Goal: Task Accomplishment & Management: Manage account settings

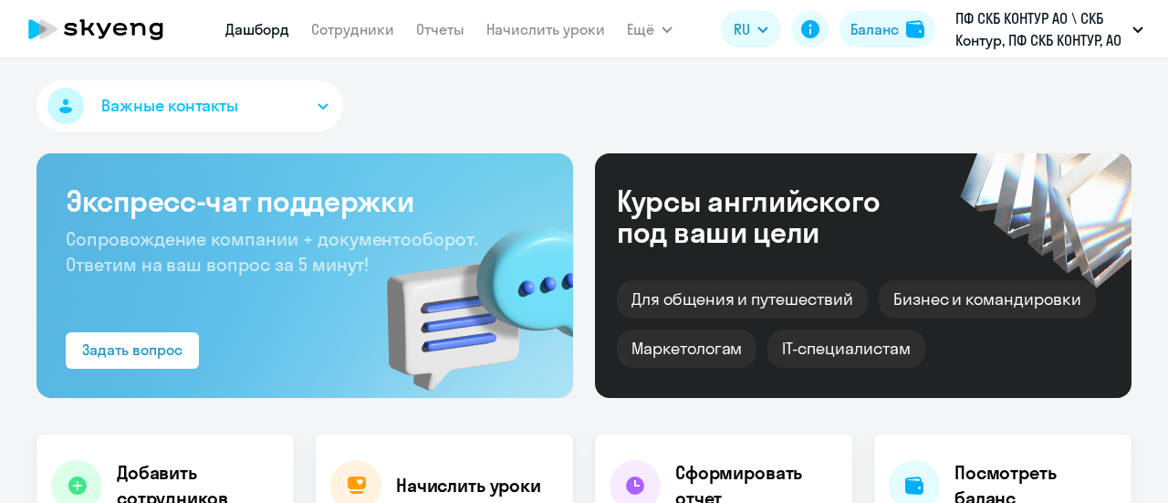
click at [435, 134] on div "Важные контакты" at bounding box center [583, 109] width 1095 height 58
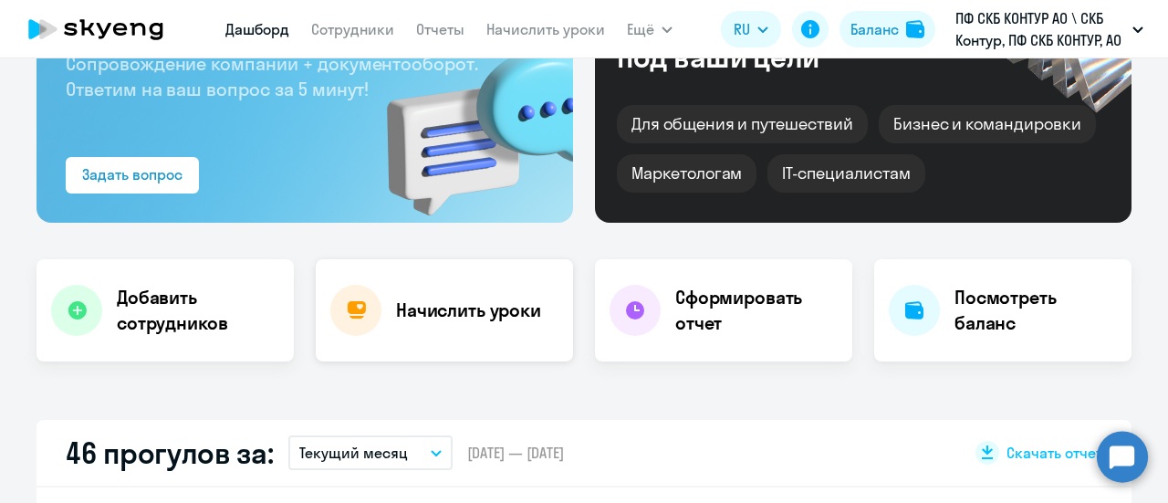
scroll to position [182, 0]
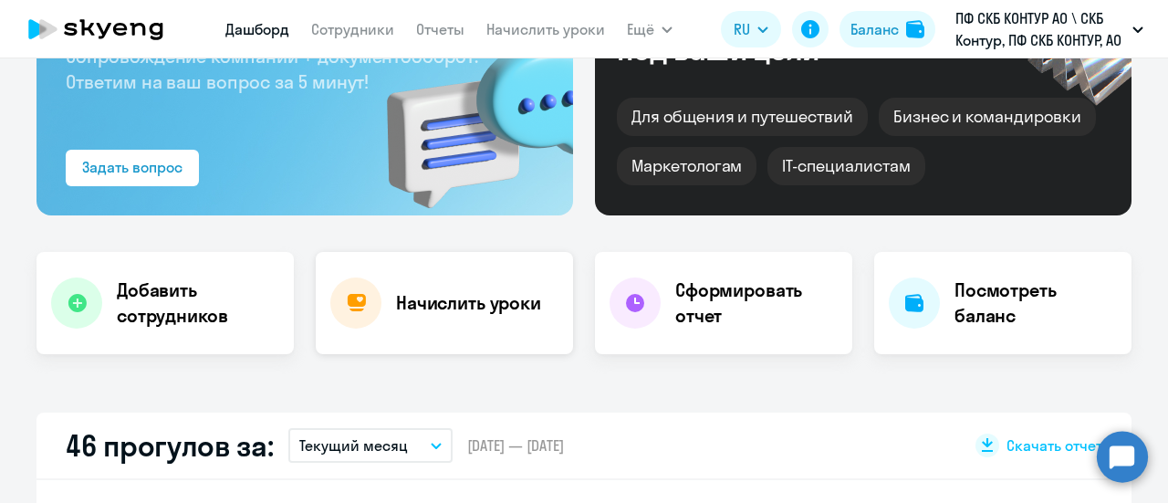
click at [425, 308] on h4 "Начислить уроки" at bounding box center [468, 303] width 145 height 26
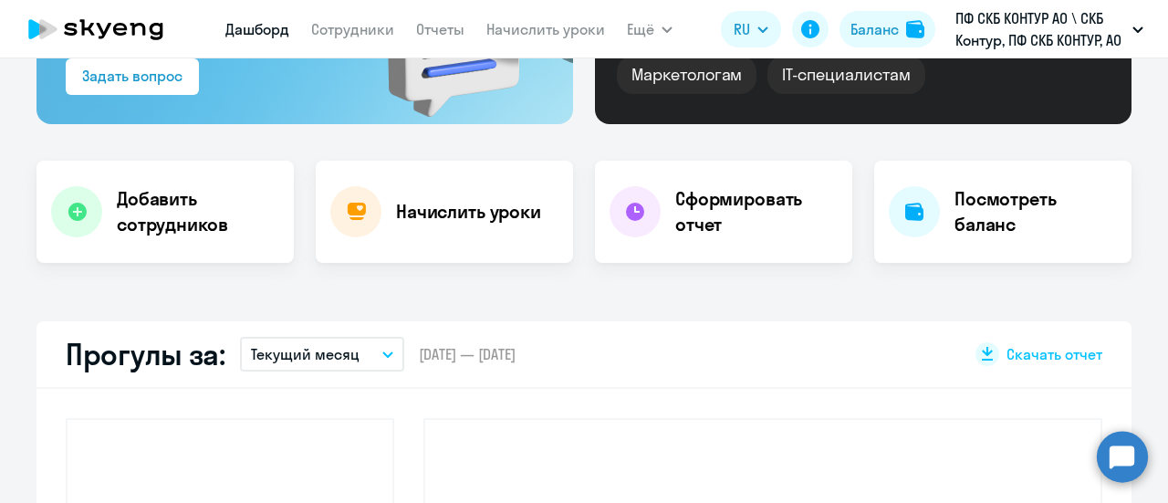
scroll to position [438, 0]
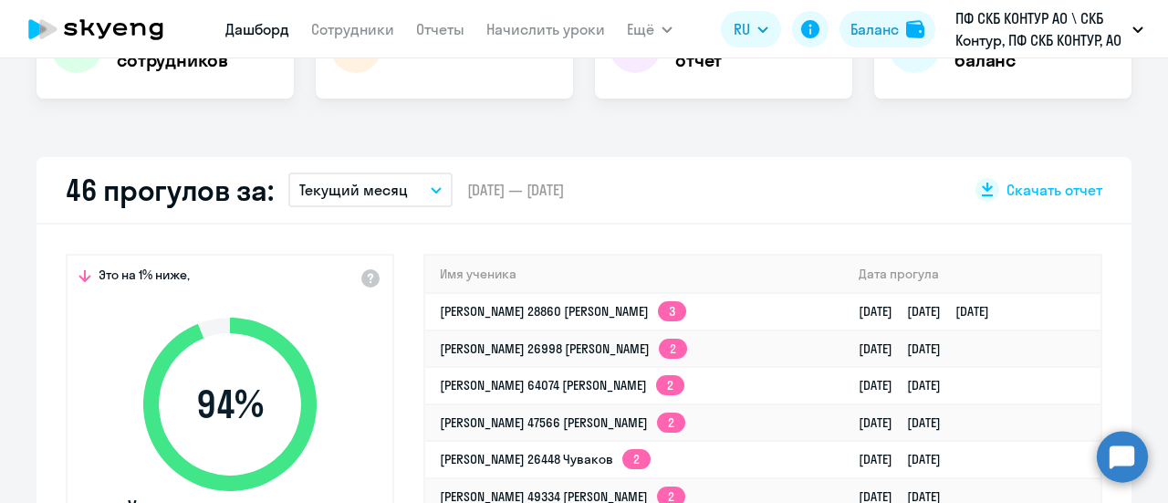
select select "30"
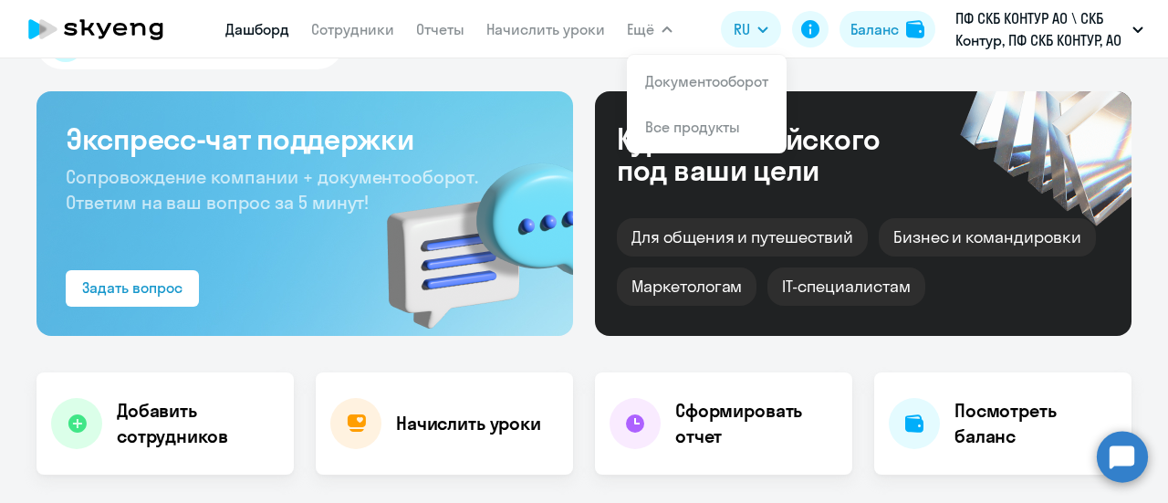
scroll to position [0, 0]
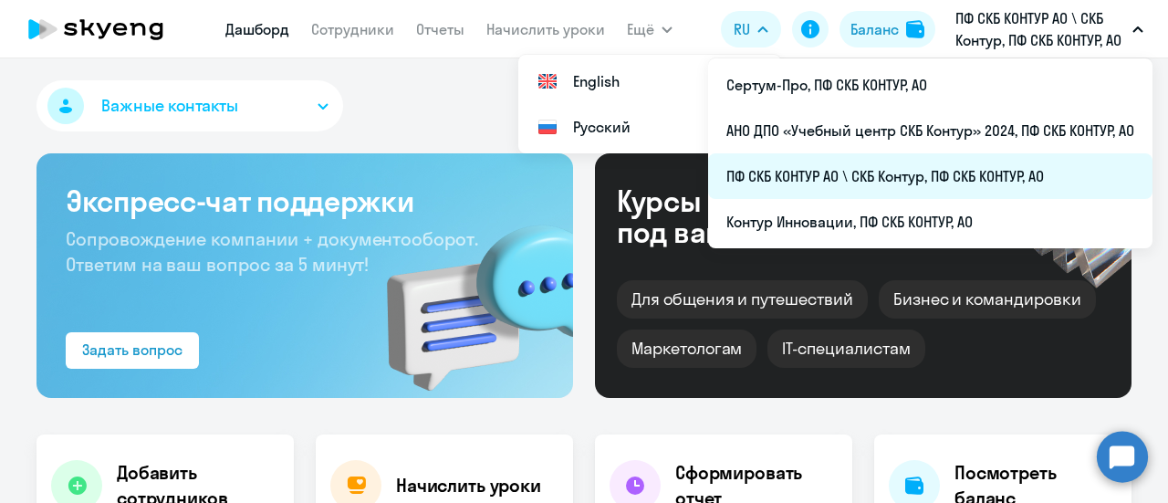
click at [792, 187] on li "ПФ СКБ КОНТУР АО \ СКБ Контур, ПФ СКБ КОНТУР, АО" at bounding box center [930, 176] width 444 height 46
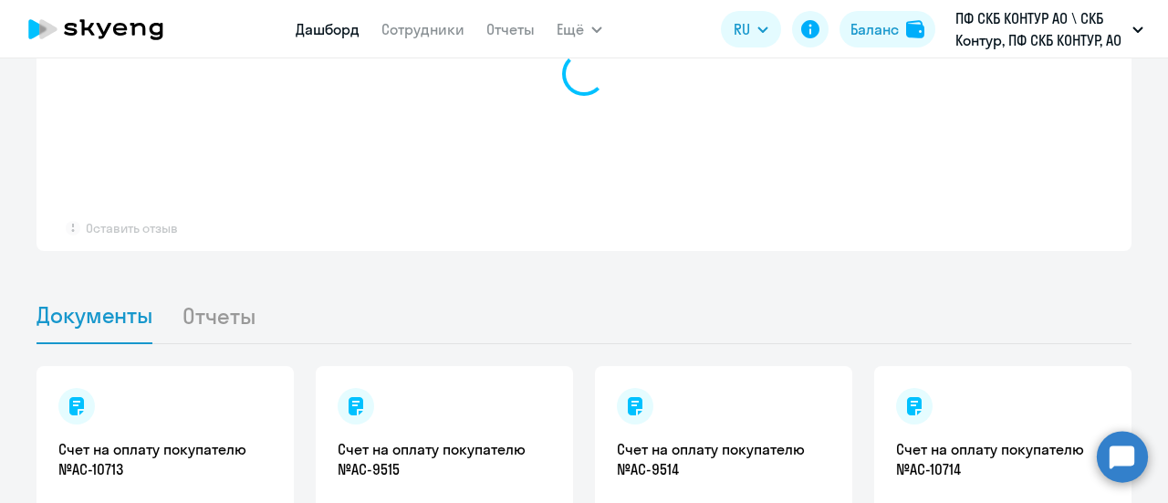
scroll to position [1152, 0]
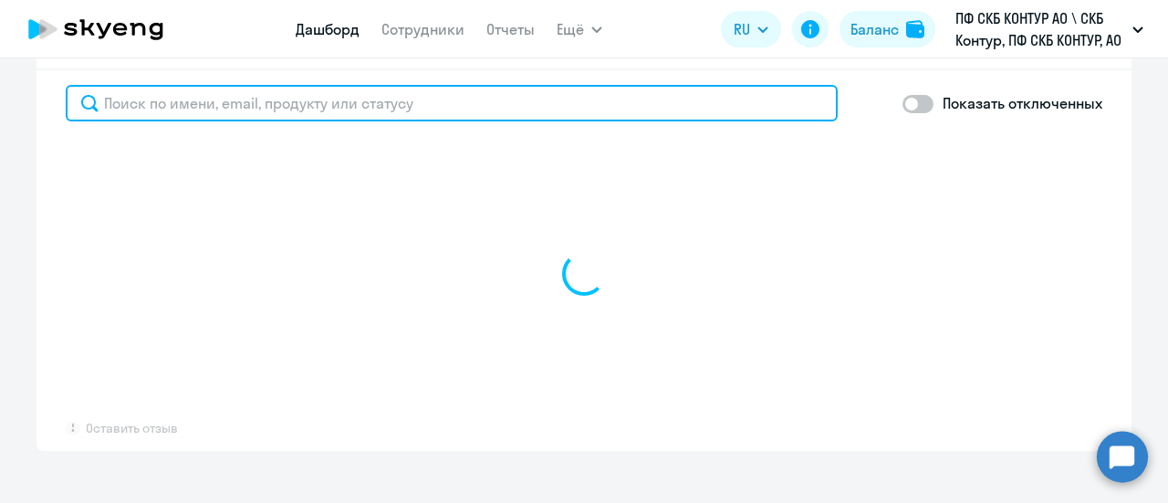
click at [182, 115] on input "text" at bounding box center [452, 103] width 772 height 36
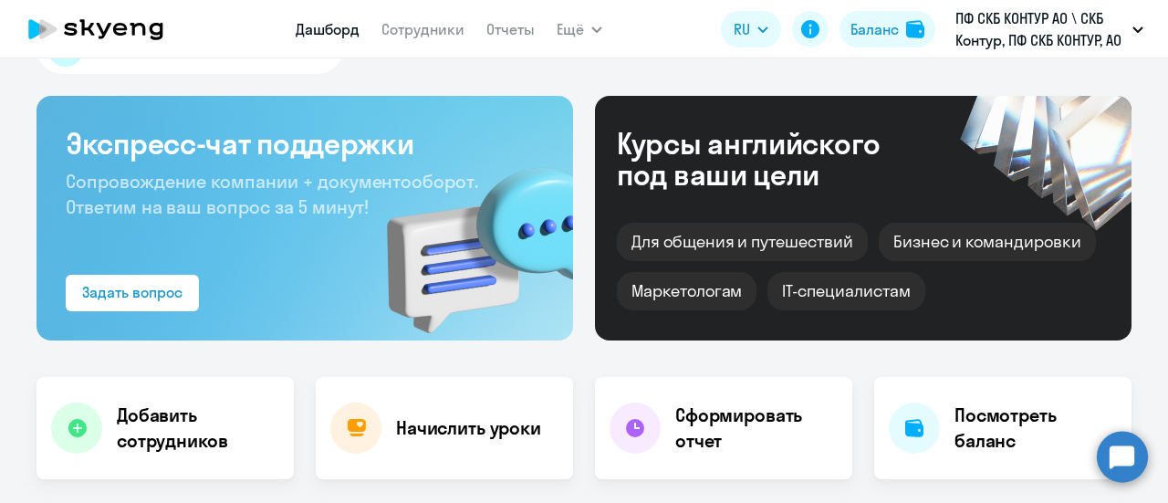
scroll to position [0, 0]
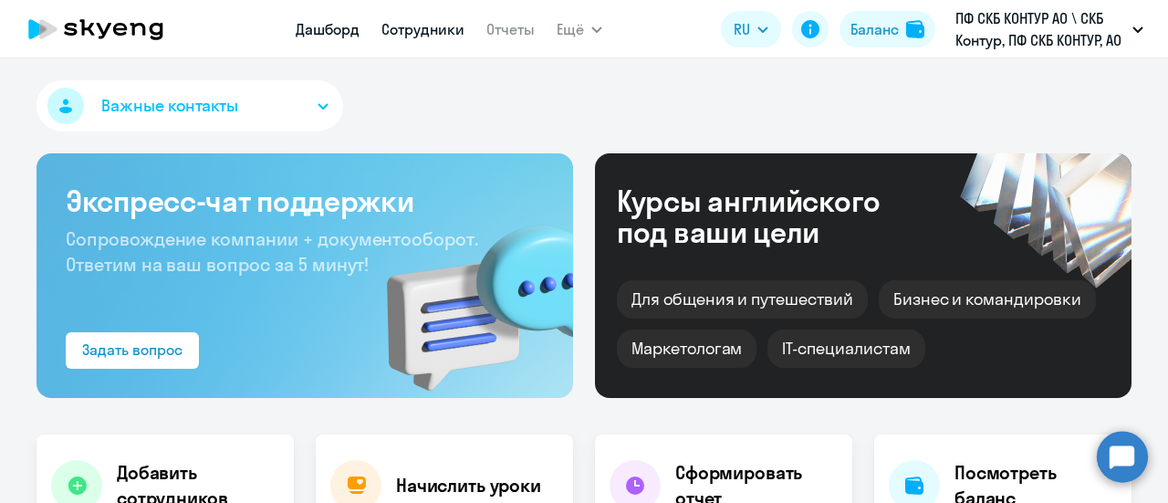
click at [410, 20] on link "Сотрудники" at bounding box center [422, 29] width 83 height 18
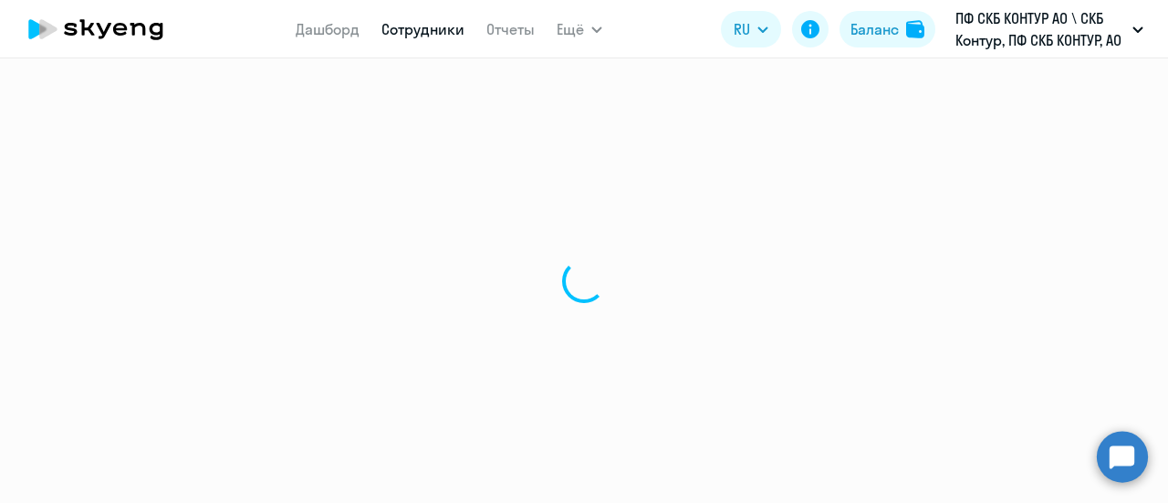
select select "30"
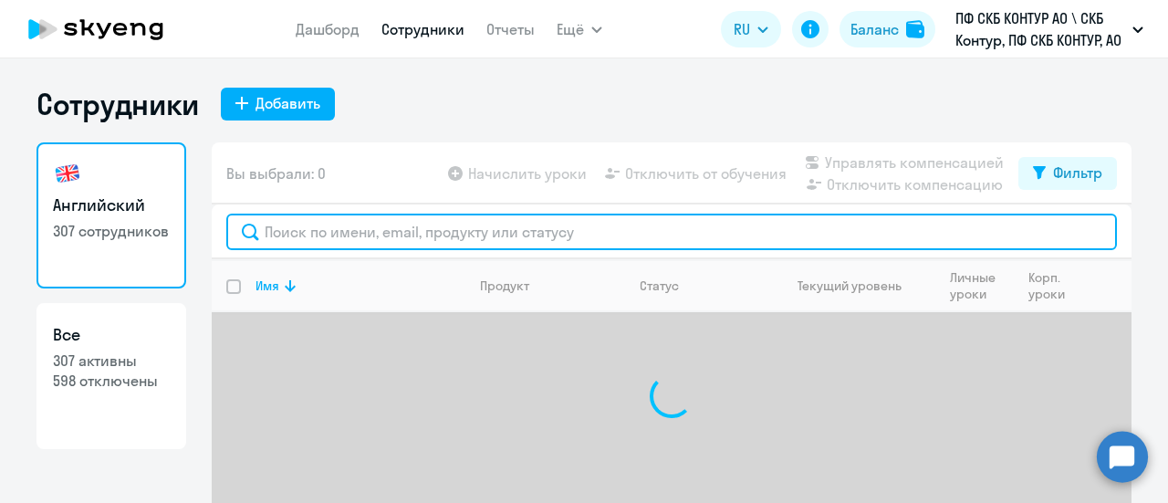
click at [287, 227] on input "text" at bounding box center [671, 232] width 891 height 36
paste input "38659"
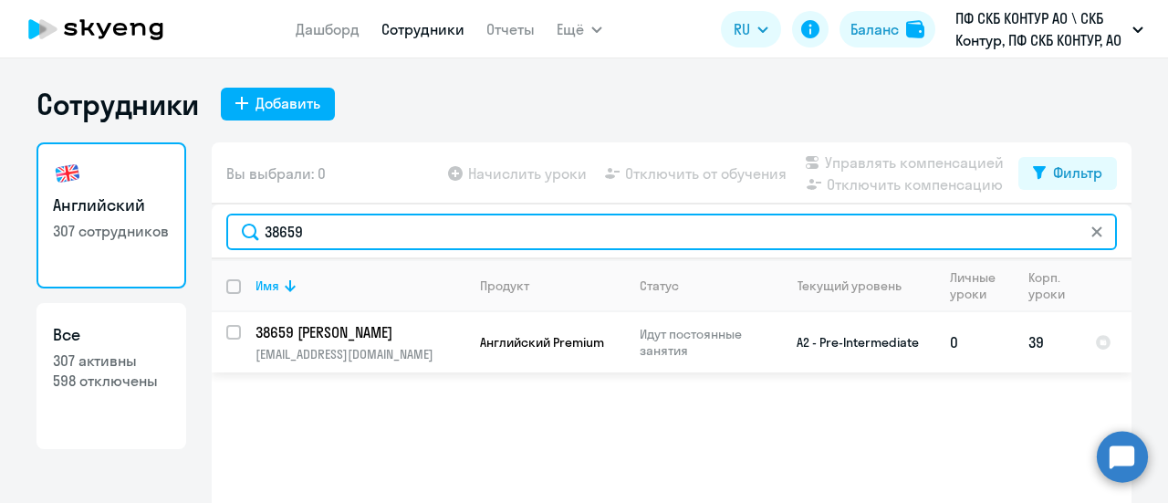
type input "38659"
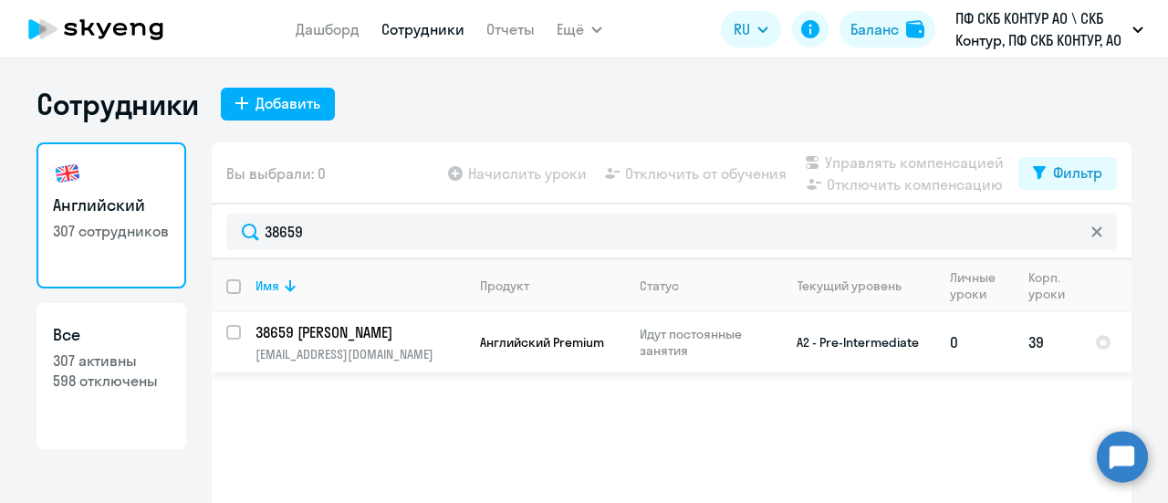
click at [232, 335] on input "select row 34122049" at bounding box center [244, 343] width 36 height 36
checkbox input "true"
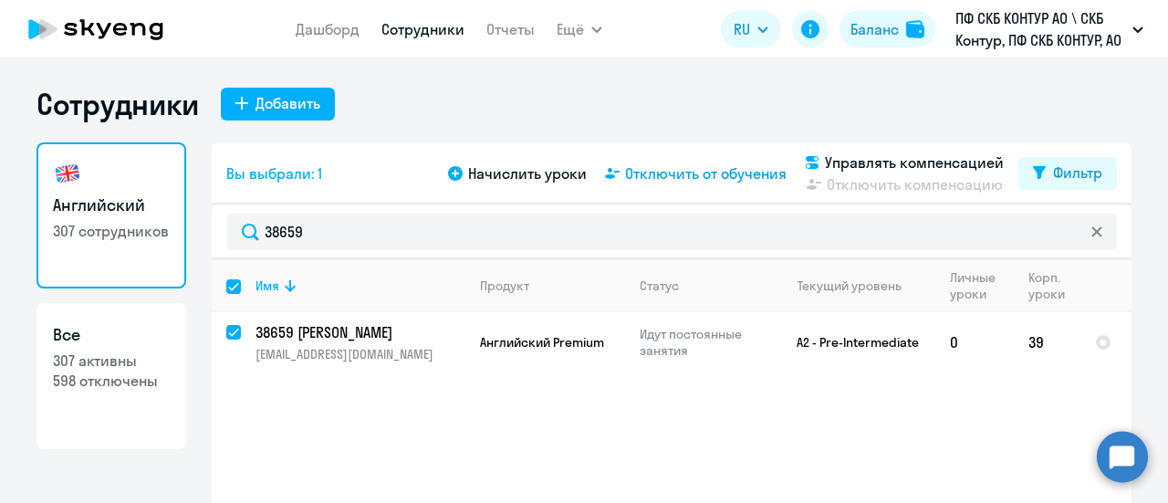
click at [721, 178] on span "Отключить от обучения" at bounding box center [706, 173] width 162 height 22
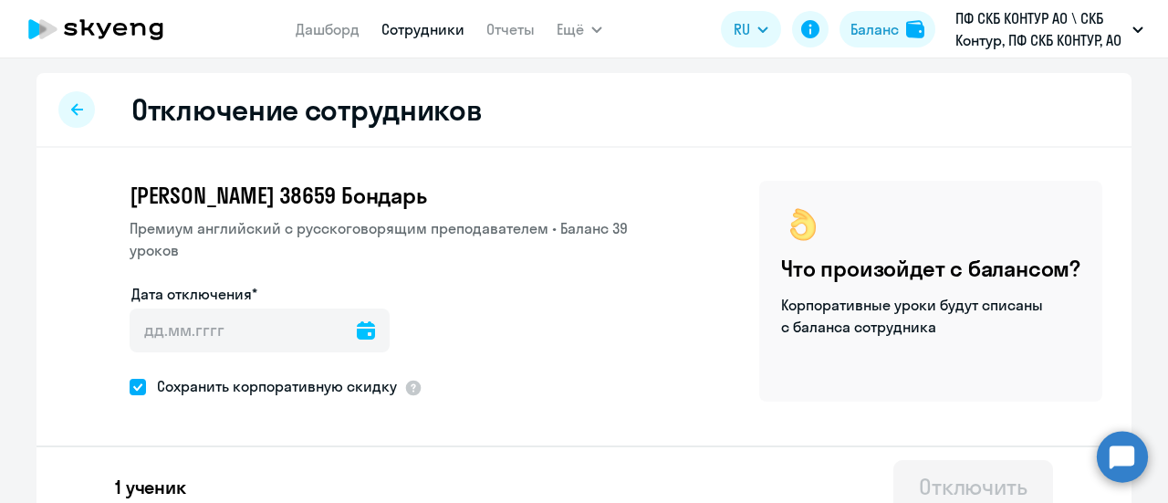
select select "30"
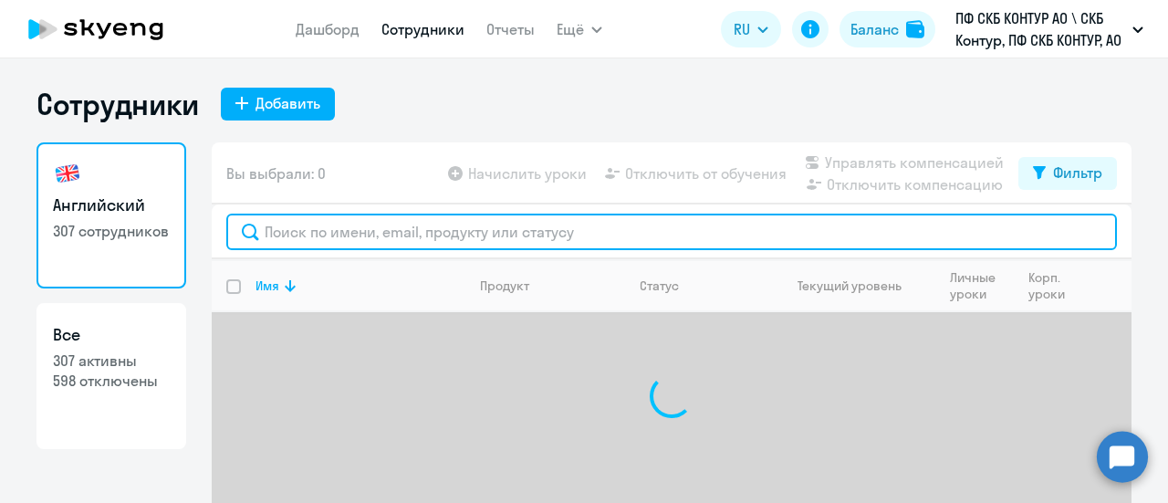
click at [350, 226] on input "text" at bounding box center [671, 232] width 891 height 36
paste input "38659"
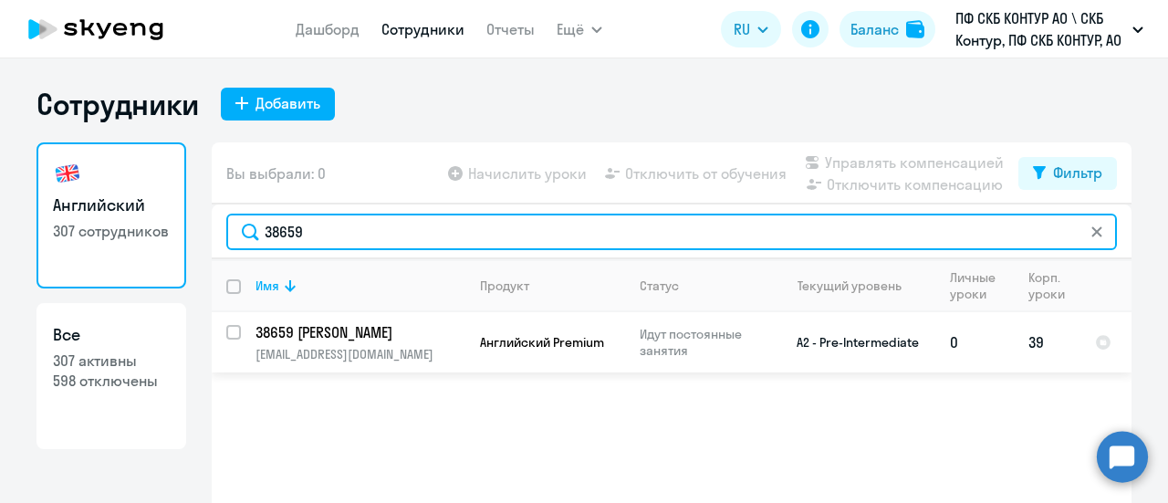
type input "38659"
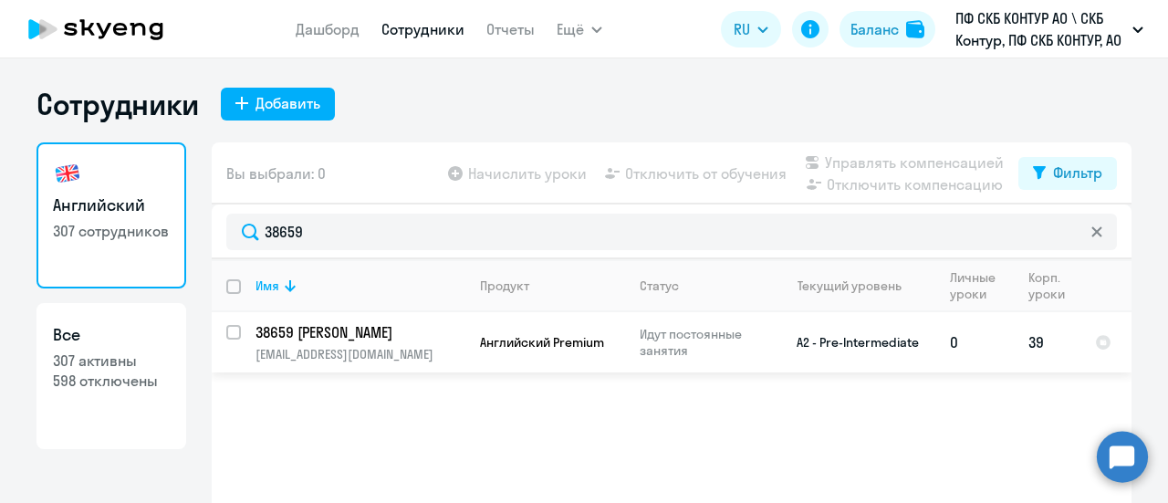
click at [228, 330] on input "select row 34122049" at bounding box center [244, 343] width 36 height 36
checkbox input "true"
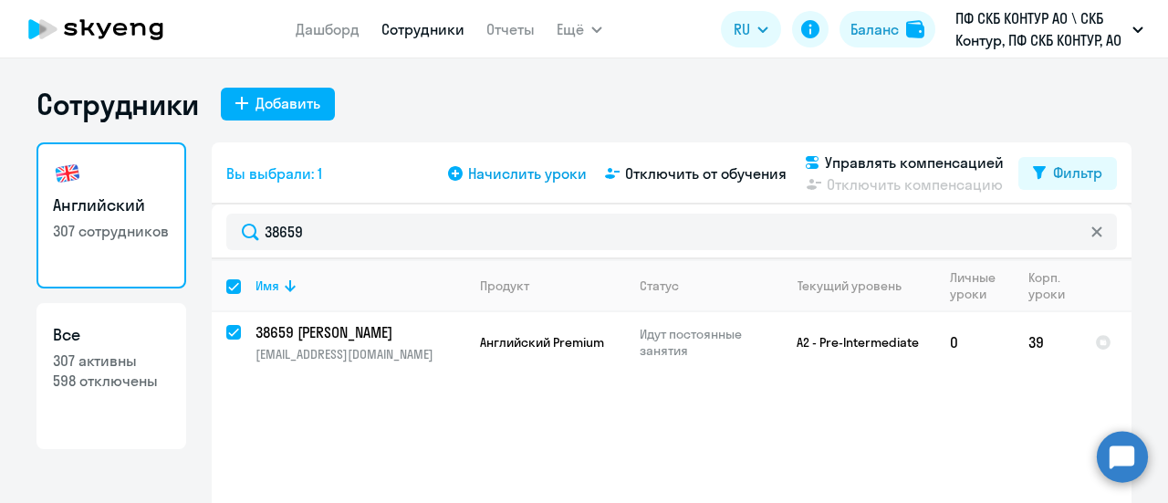
click at [559, 174] on span "Начислить уроки" at bounding box center [527, 173] width 119 height 22
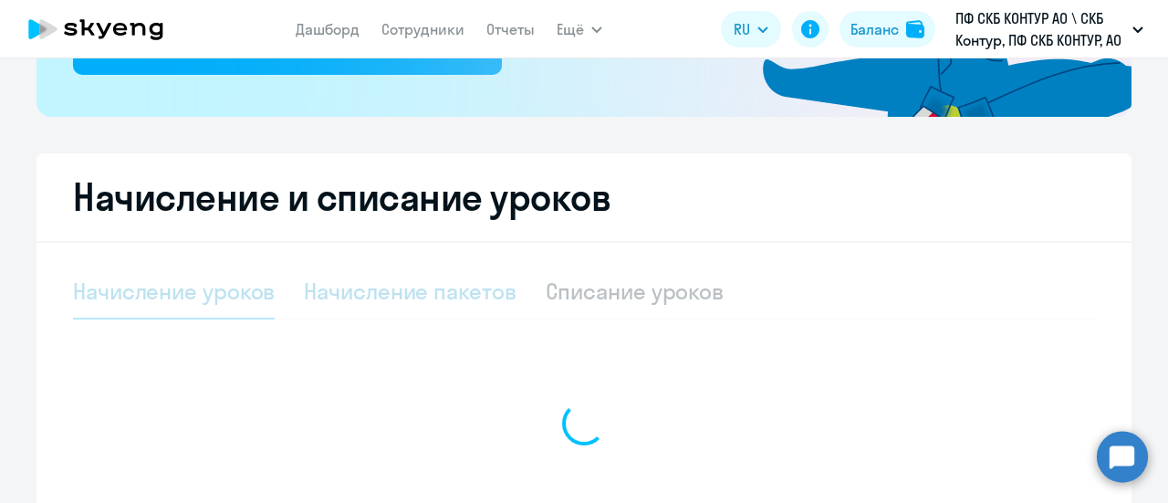
select select "10"
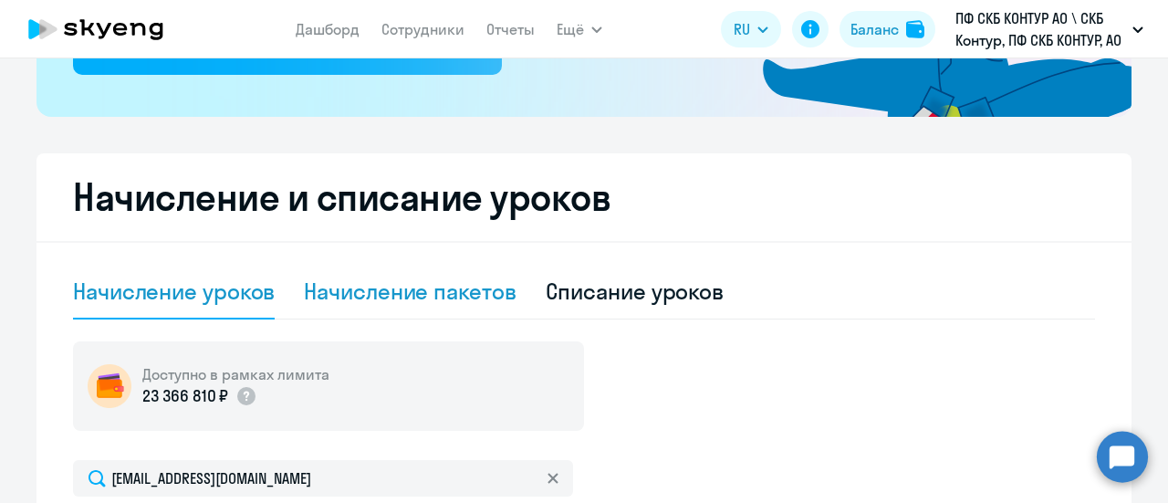
scroll to position [456, 0]
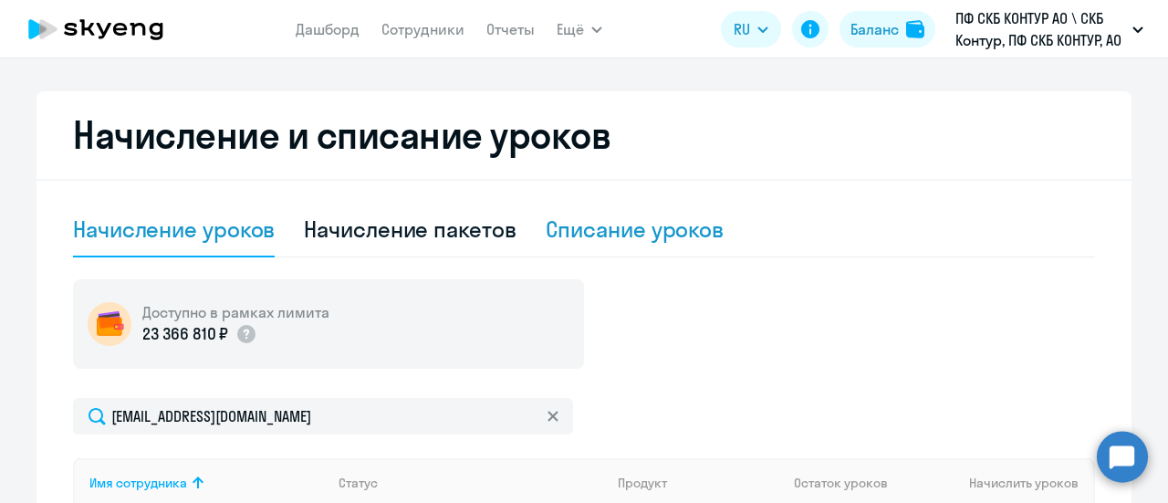
click at [589, 234] on div "Списание уроков" at bounding box center [635, 228] width 179 height 29
select select "10"
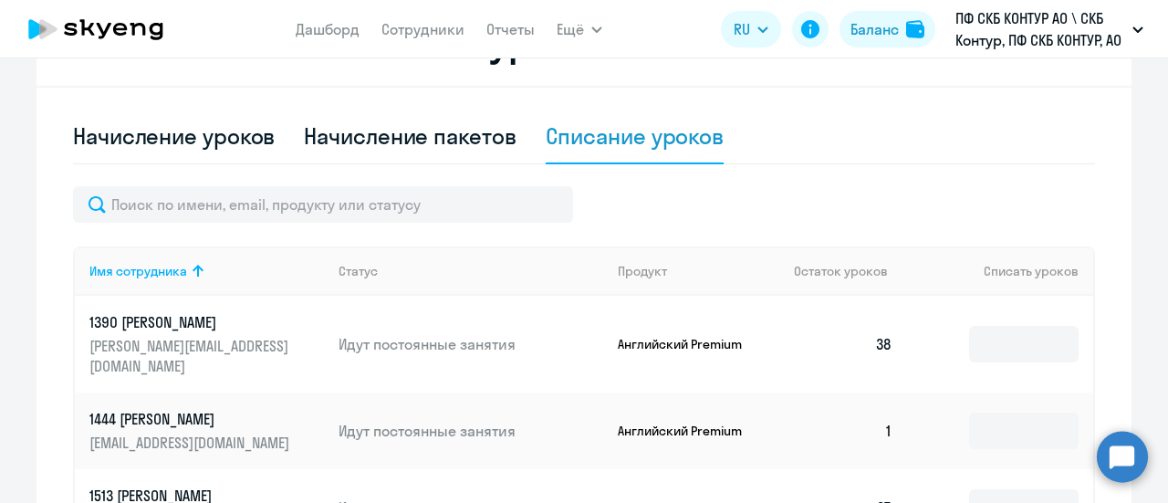
scroll to position [639, 0]
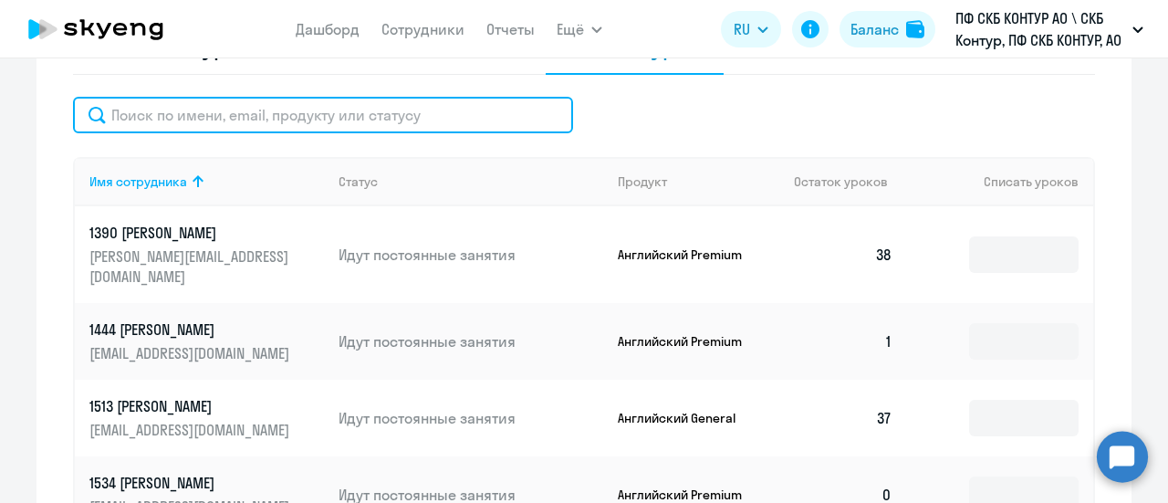
click at [281, 117] on input "text" at bounding box center [323, 115] width 500 height 36
paste input "38659"
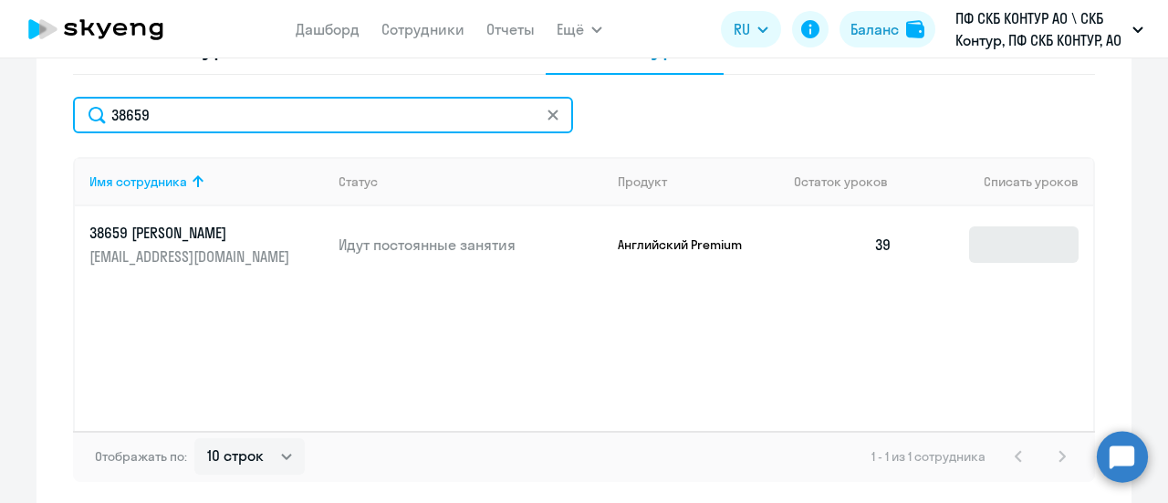
type input "38659"
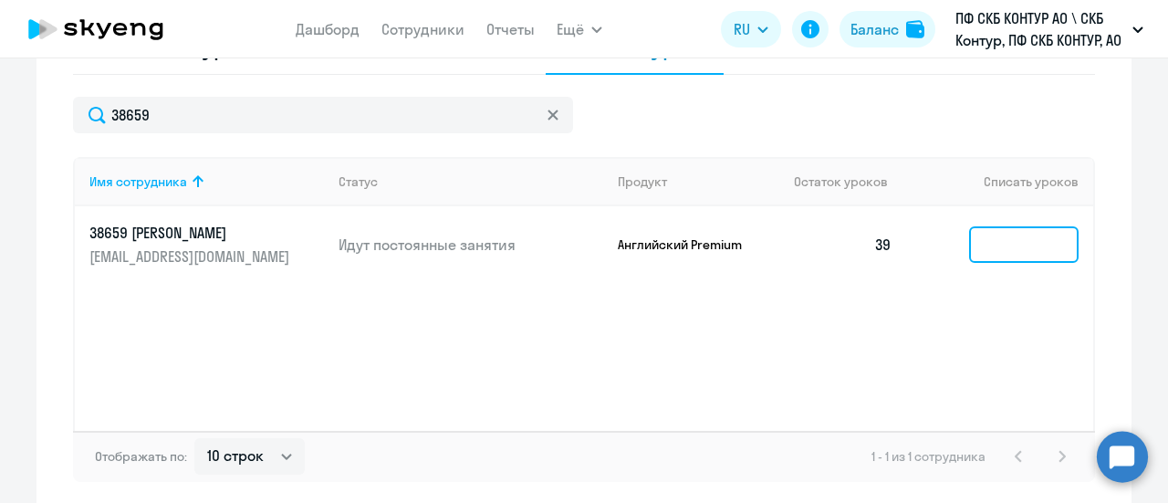
click at [984, 239] on input at bounding box center [1023, 244] width 109 height 36
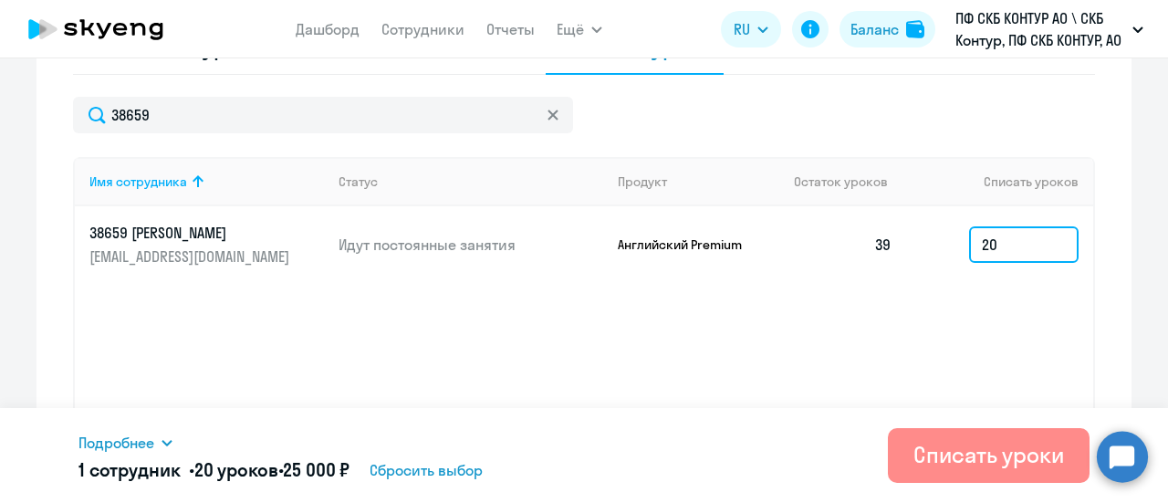
type input "20"
click at [984, 457] on div "Списать уроки" at bounding box center [988, 454] width 151 height 29
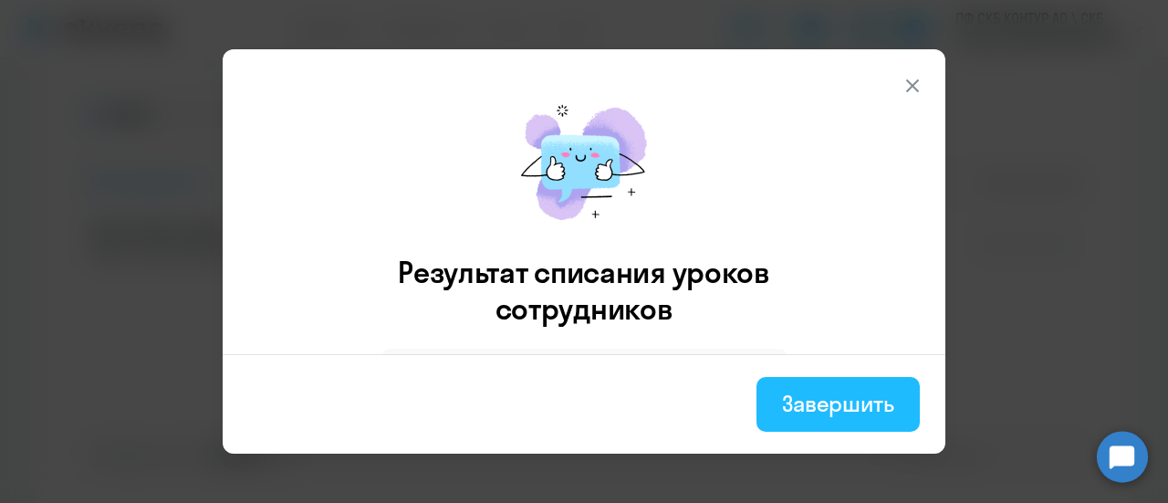
click at [875, 410] on div "Завершить" at bounding box center [838, 403] width 112 height 29
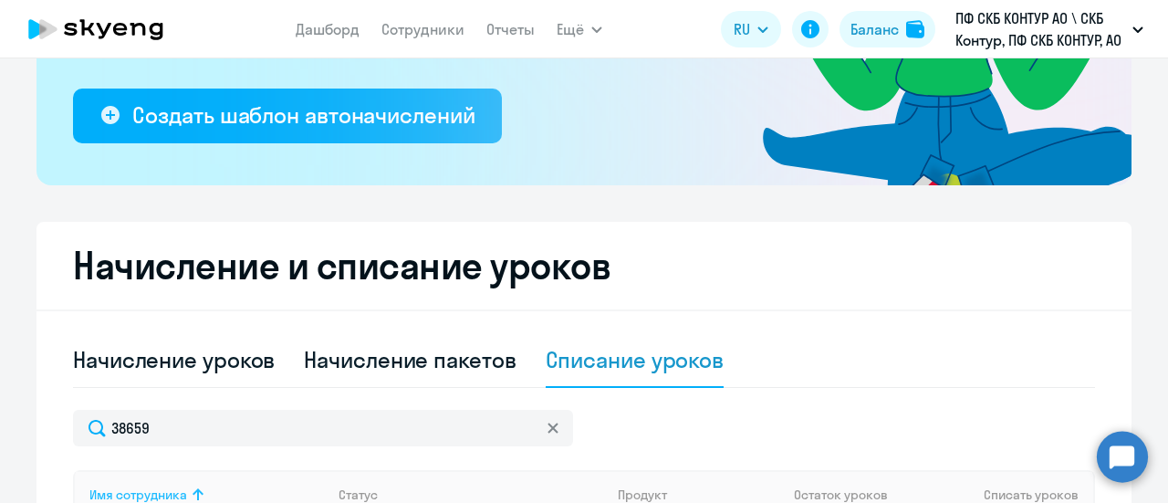
scroll to position [456, 0]
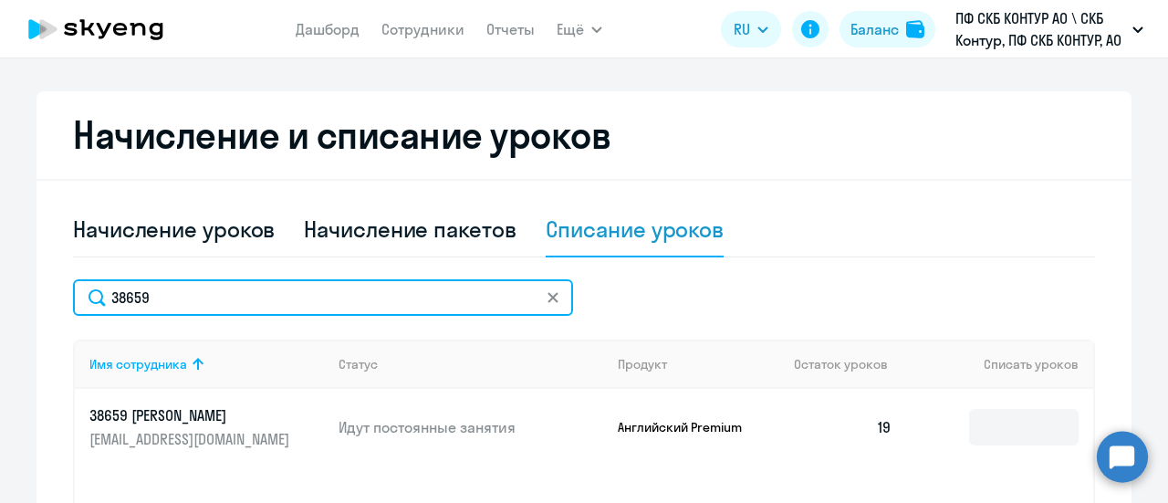
drag, startPoint x: 148, startPoint y: 291, endPoint x: 0, endPoint y: 295, distance: 147.9
click at [0, 295] on ng-component "Рекомендуем создать шаблон автоначислений Уроки больше не придётся начислять вр…" at bounding box center [584, 162] width 1168 height 1064
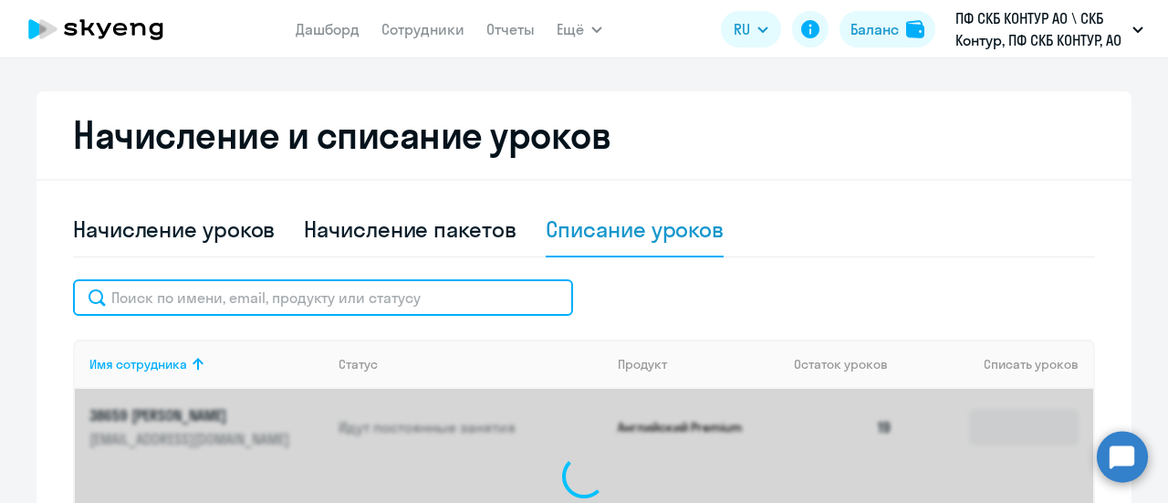
paste input "27810"
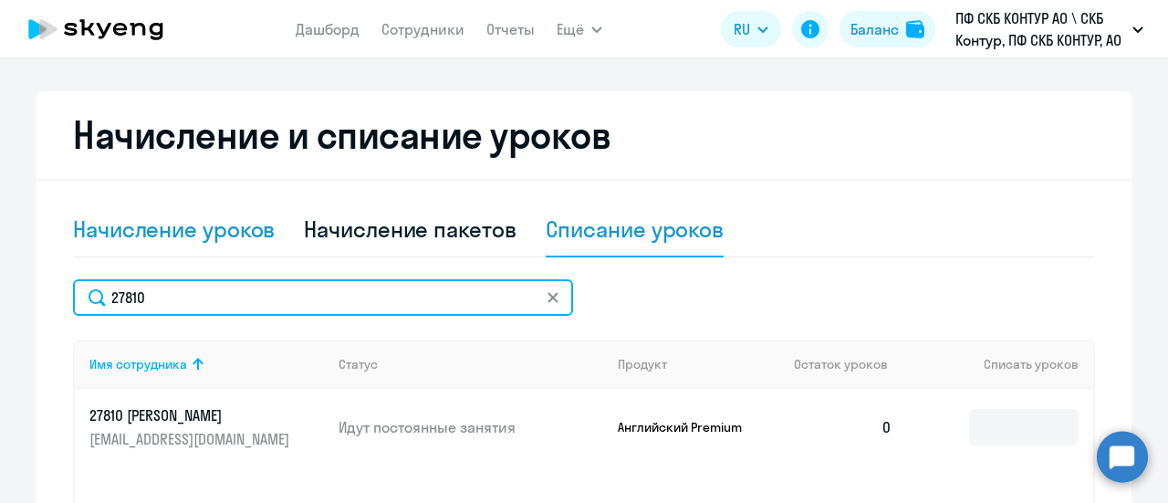
type input "27810"
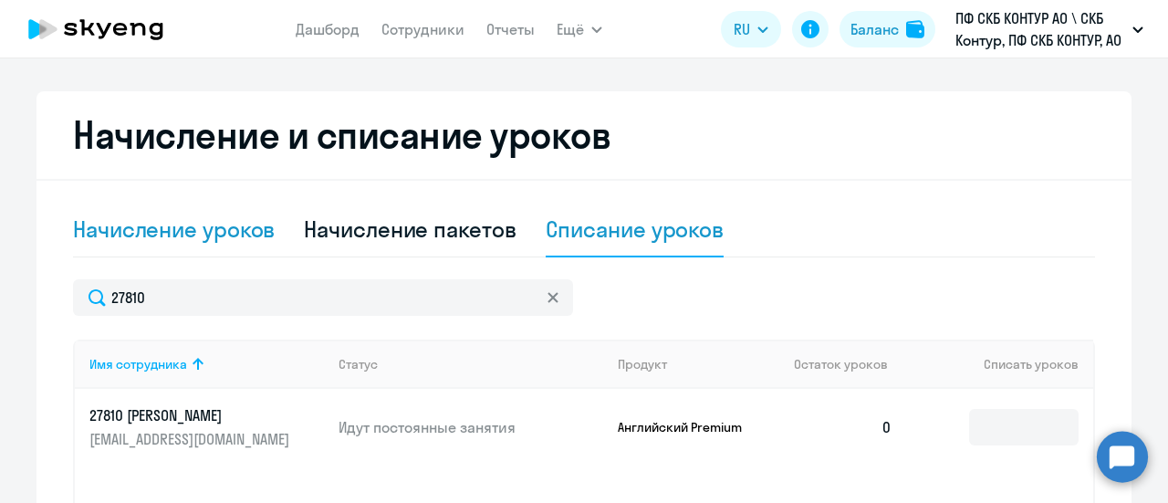
click at [161, 227] on div "Начисление уроков" at bounding box center [174, 228] width 202 height 29
select select "10"
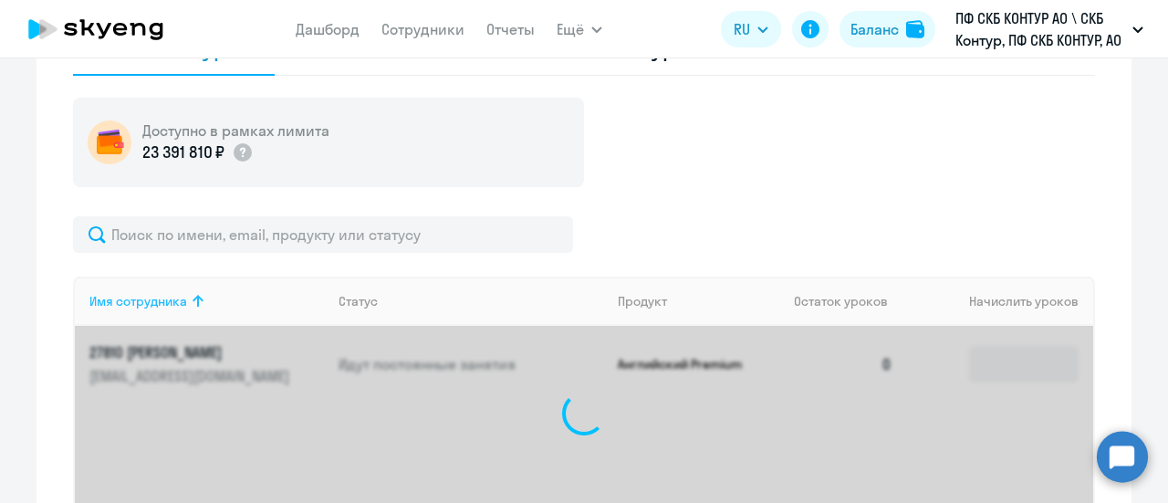
scroll to position [639, 0]
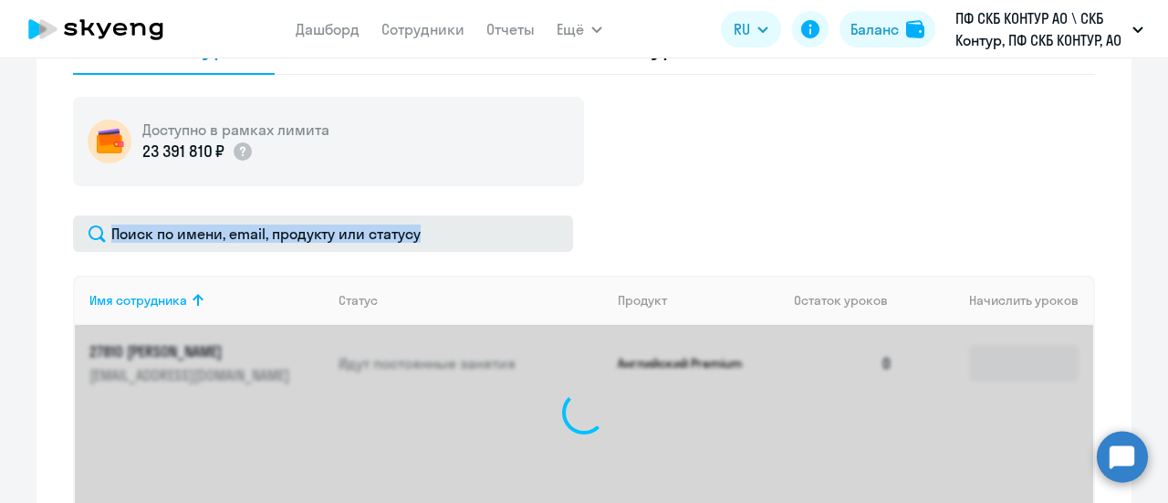
drag, startPoint x: 155, startPoint y: 253, endPoint x: 155, endPoint y: 243, distance: 10.0
click at [155, 244] on div "Имя сотрудника Статус Продукт Остаток уроков Начислить уроков 27810 [PERSON_NAM…" at bounding box center [584, 407] width 1022 height 385
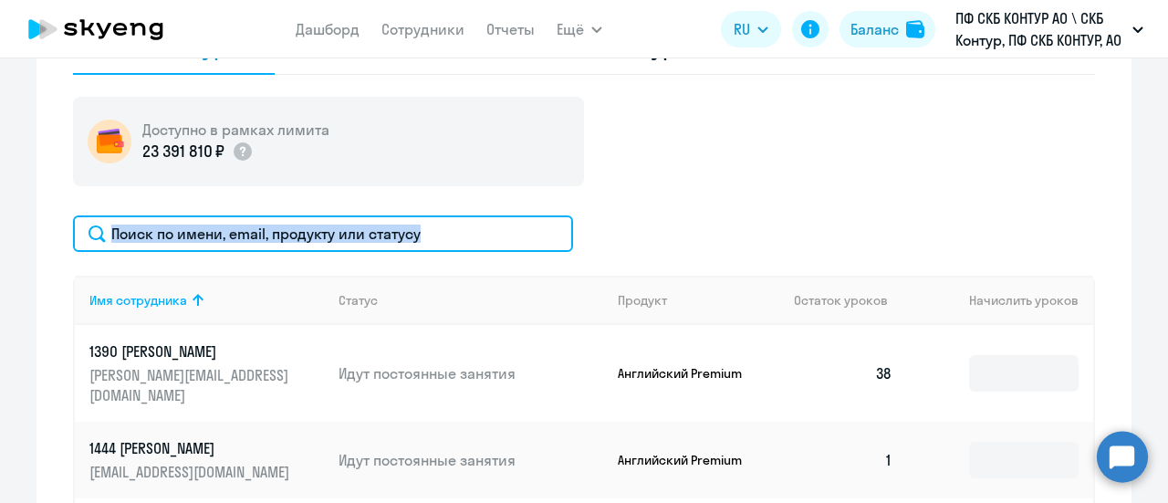
click at [423, 234] on input "text" at bounding box center [323, 233] width 500 height 36
paste input "27810"
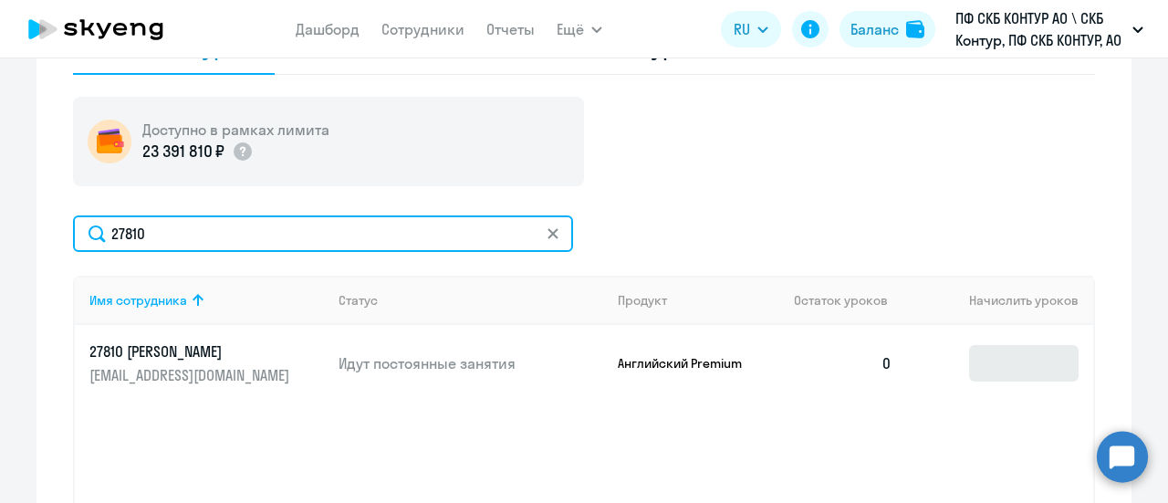
type input "27810"
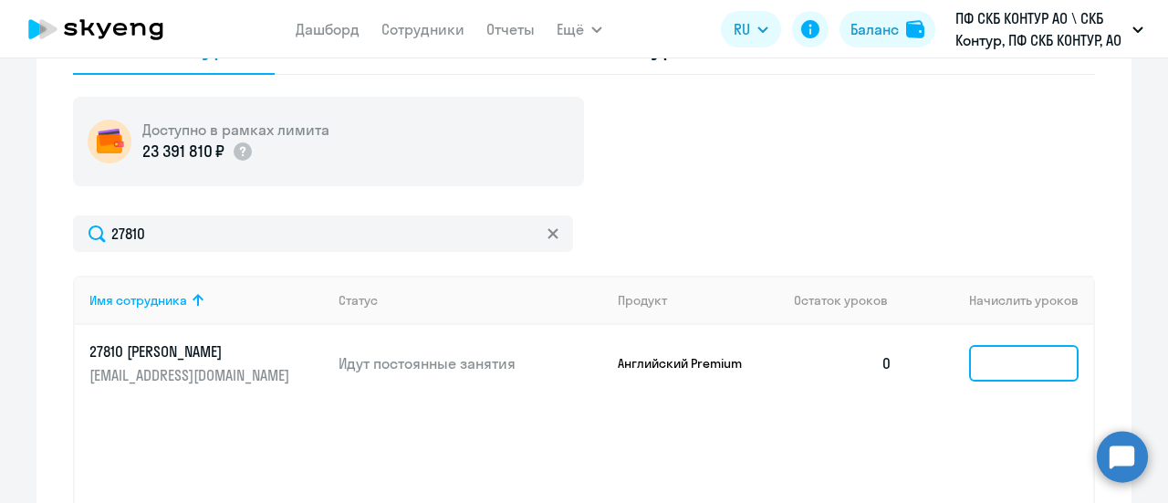
click at [987, 362] on input at bounding box center [1023, 363] width 109 height 36
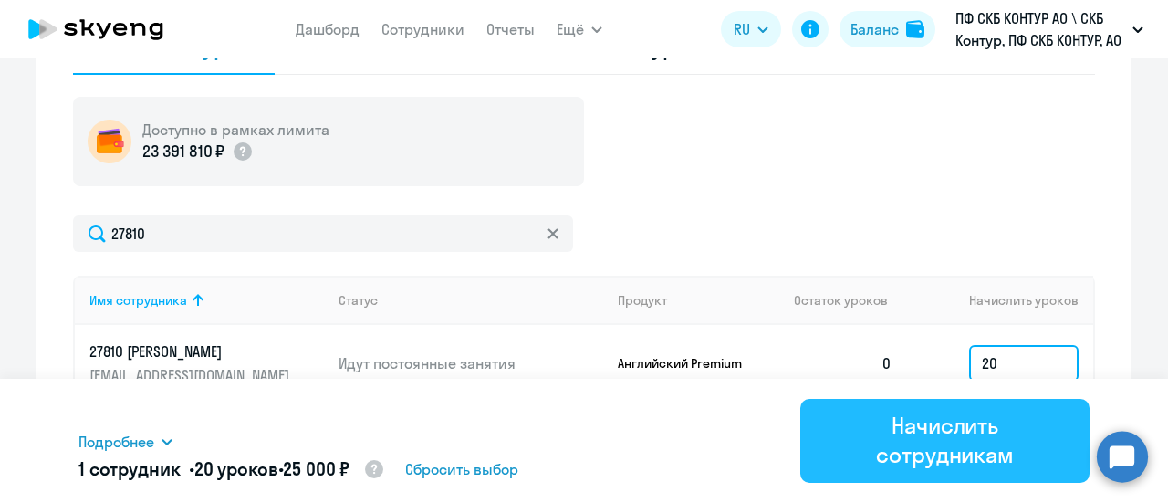
type input "20"
click at [934, 452] on div "Начислить сотрудникам" at bounding box center [945, 440] width 238 height 58
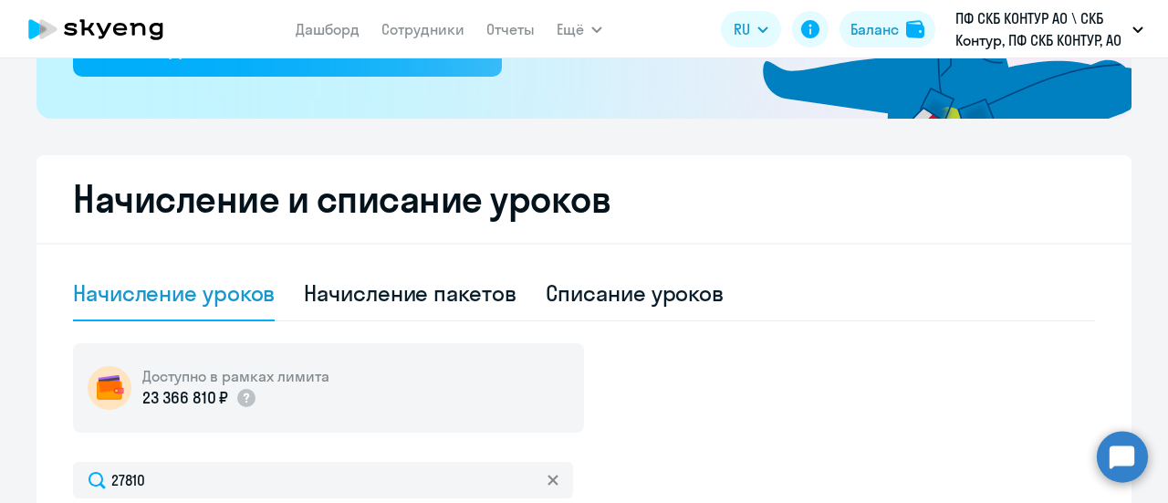
scroll to position [365, 0]
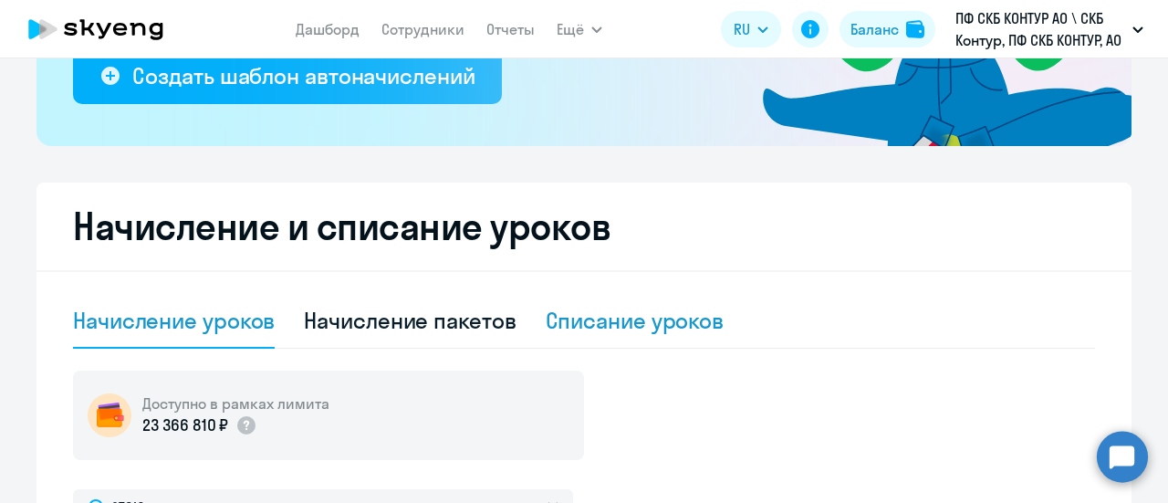
click at [601, 327] on div "Списание уроков" at bounding box center [635, 320] width 179 height 29
select select "10"
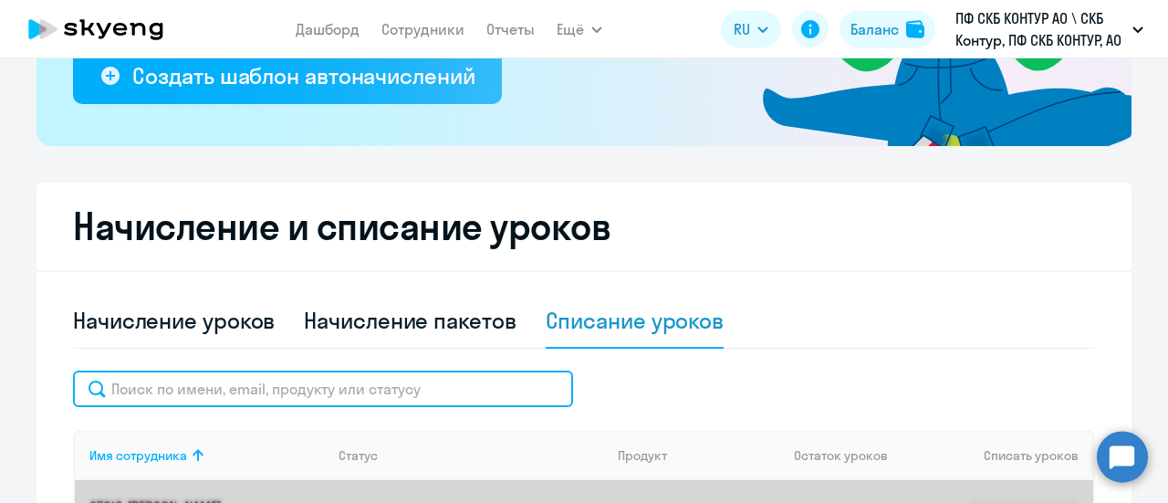
drag, startPoint x: 227, startPoint y: 391, endPoint x: 214, endPoint y: 381, distance: 16.4
click at [224, 391] on input "text" at bounding box center [323, 388] width 500 height 36
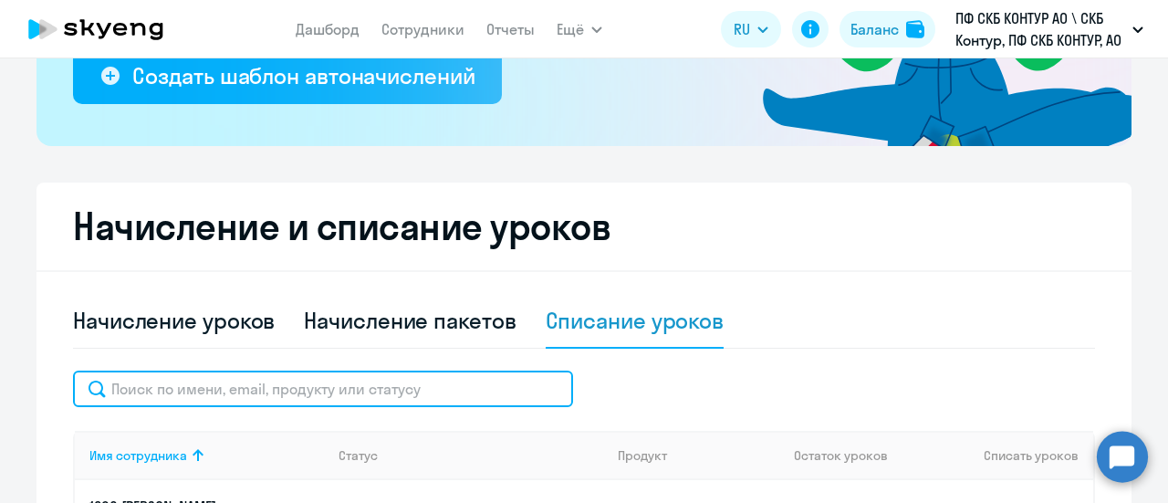
paste input "56138"
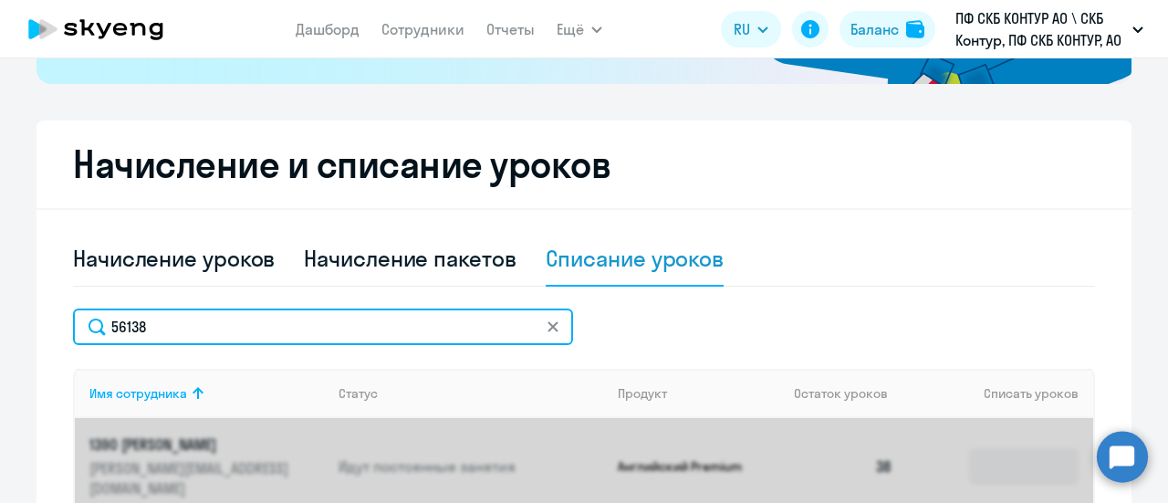
scroll to position [456, 0]
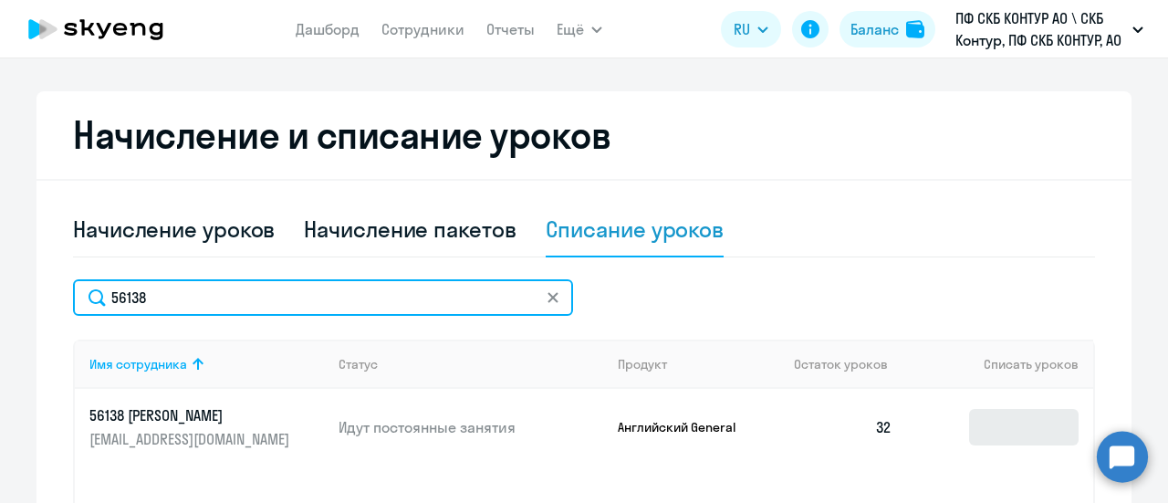
type input "56138"
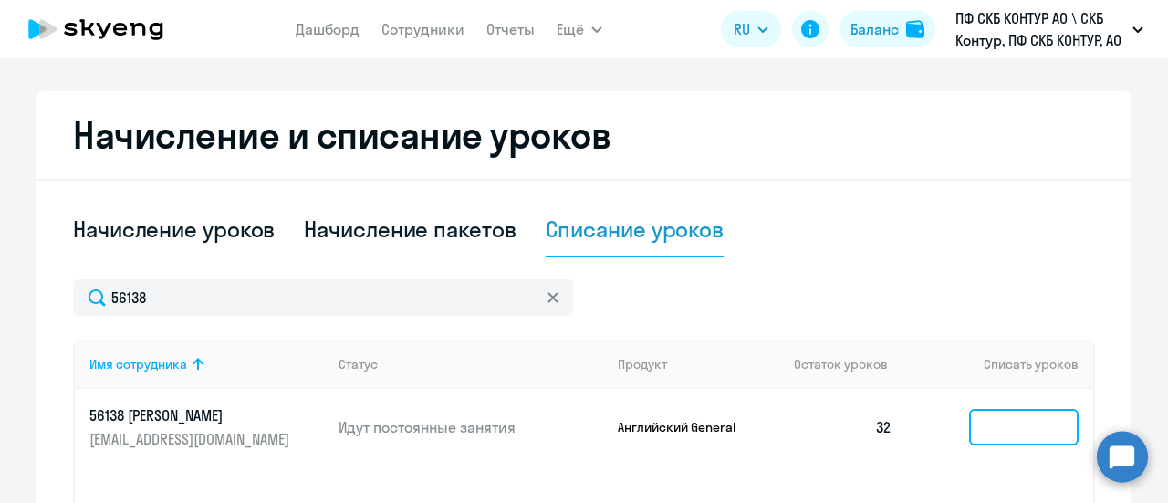
click at [969, 427] on input at bounding box center [1023, 427] width 109 height 36
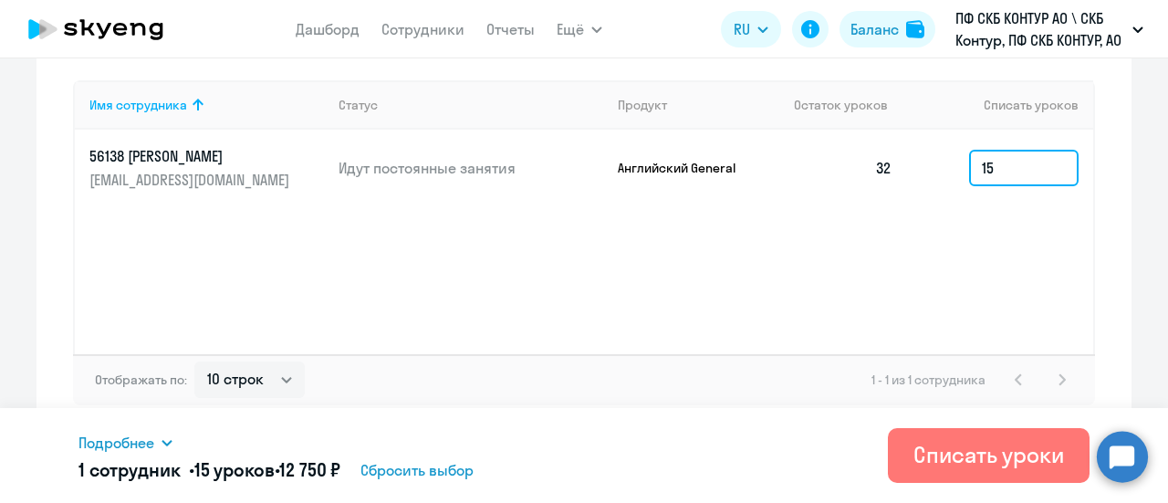
scroll to position [719, 0]
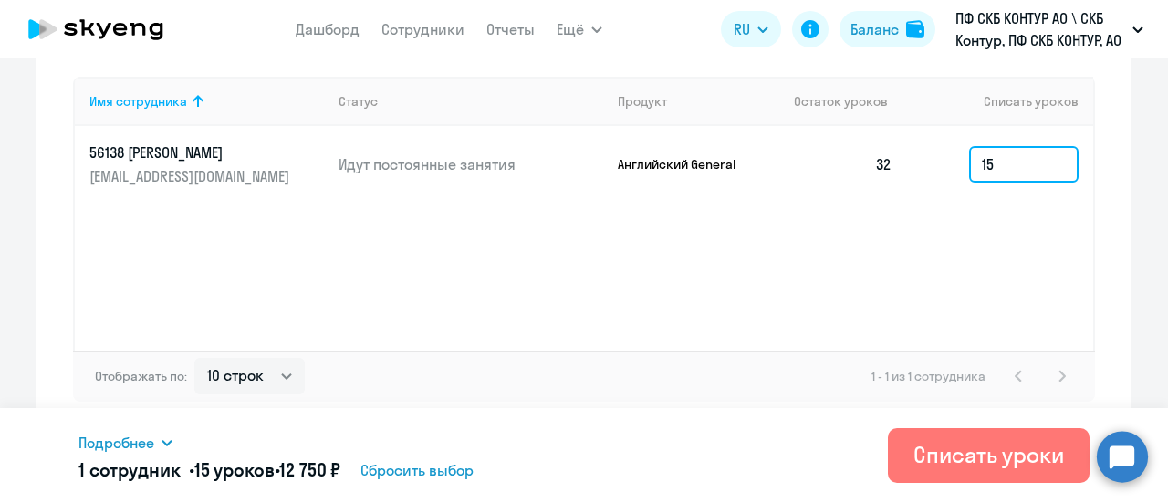
type input "1"
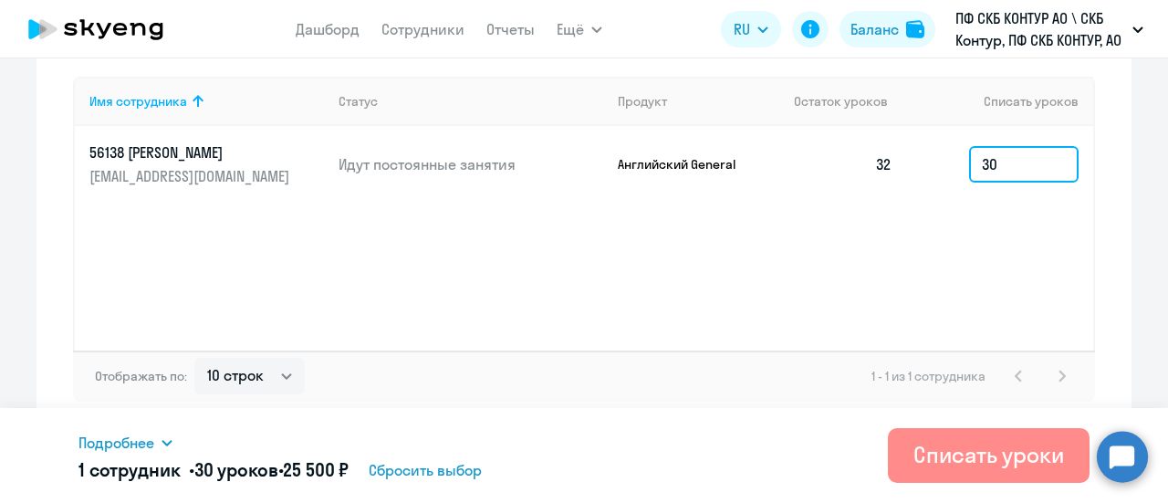
type input "30"
click at [954, 455] on div "Списать уроки" at bounding box center [988, 454] width 151 height 29
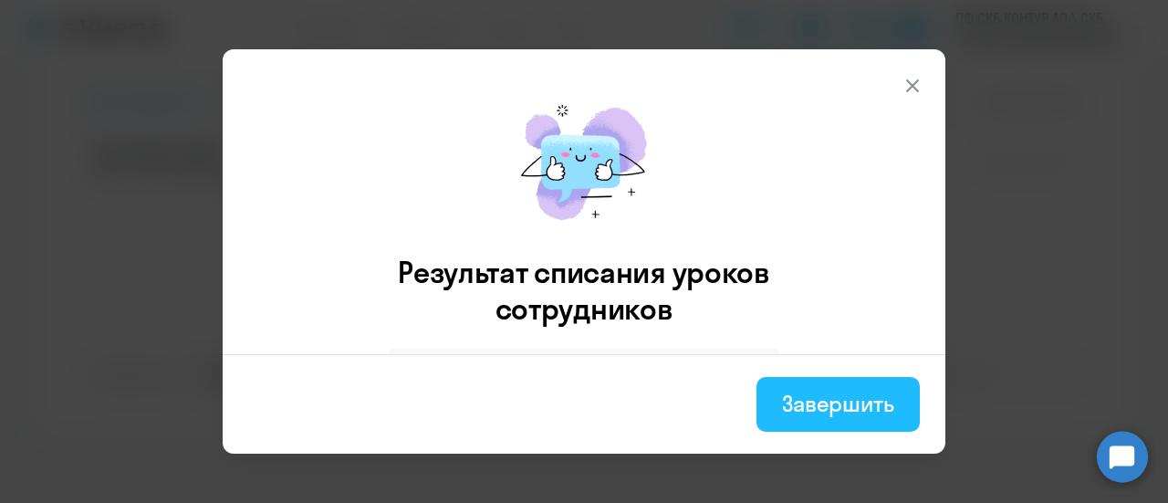
click at [845, 397] on div "Завершить" at bounding box center [838, 403] width 112 height 29
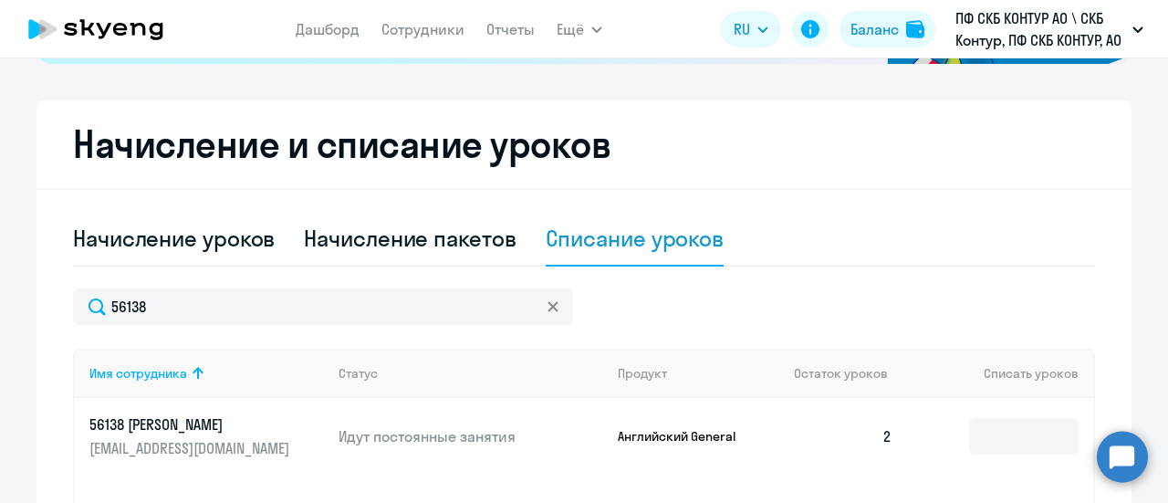
scroll to position [445, 0]
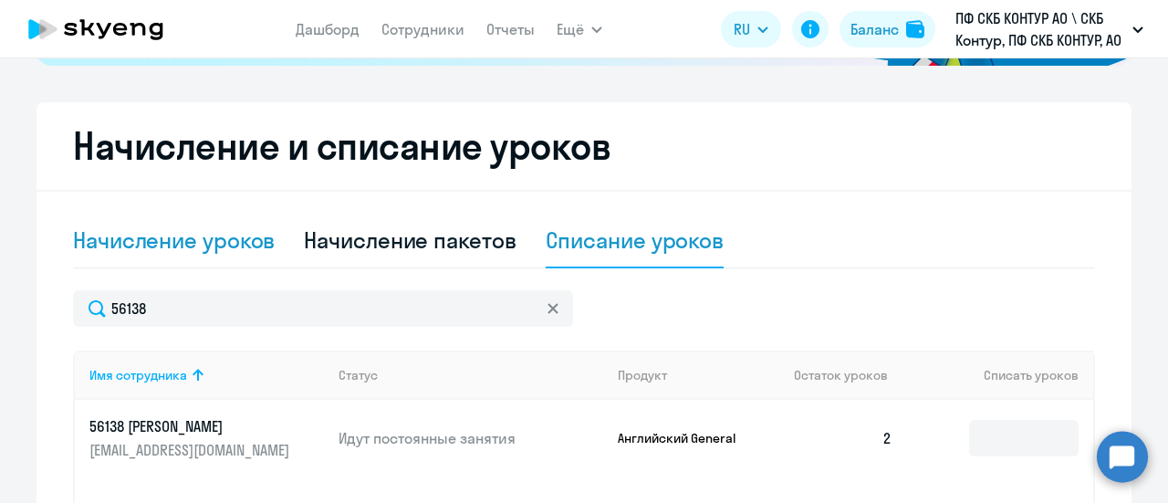
click at [193, 240] on div "Начисление уроков" at bounding box center [174, 239] width 202 height 29
select select "10"
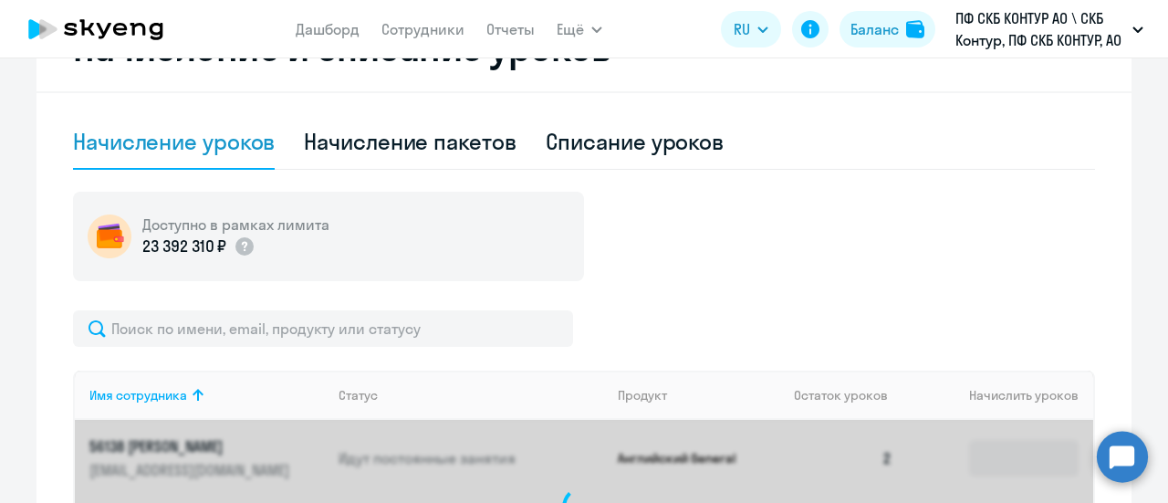
scroll to position [628, 0]
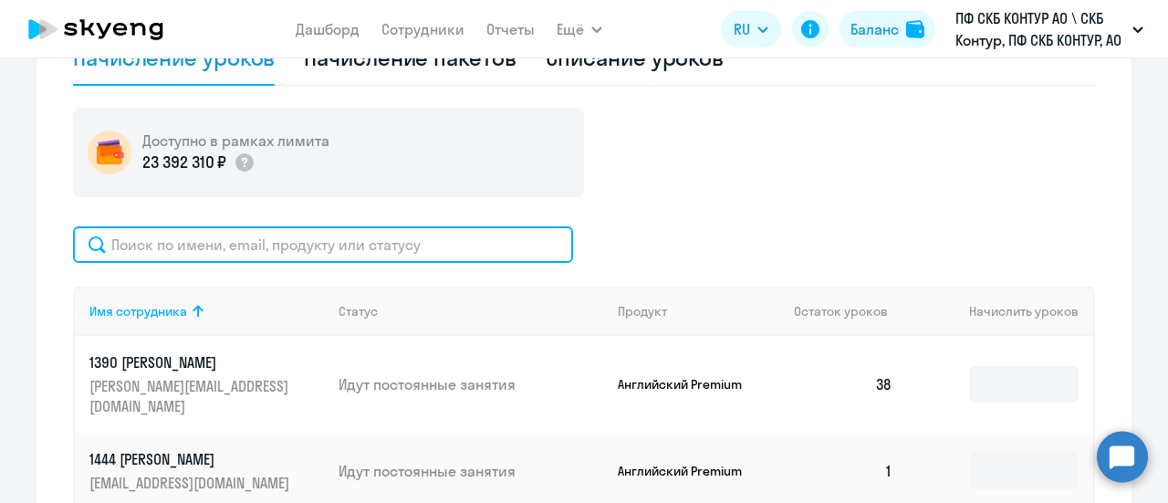
click at [173, 231] on input "text" at bounding box center [323, 244] width 500 height 36
paste input "29479"
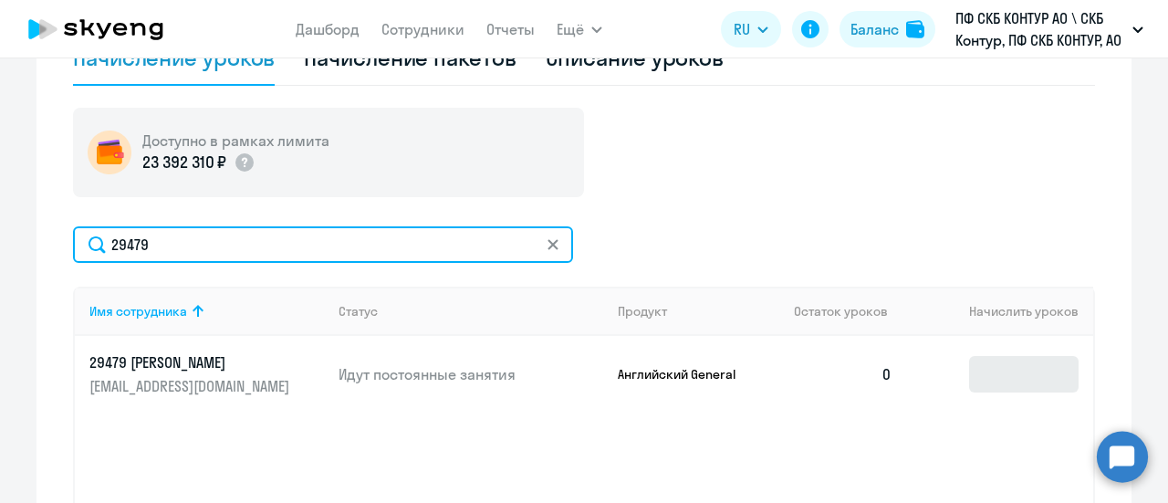
type input "29479"
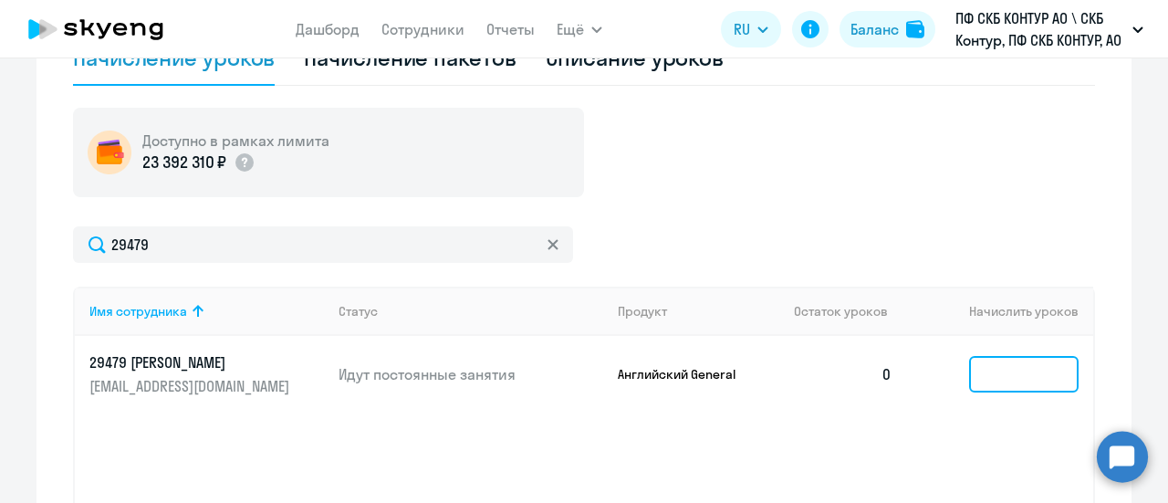
click at [969, 368] on input at bounding box center [1023, 374] width 109 height 36
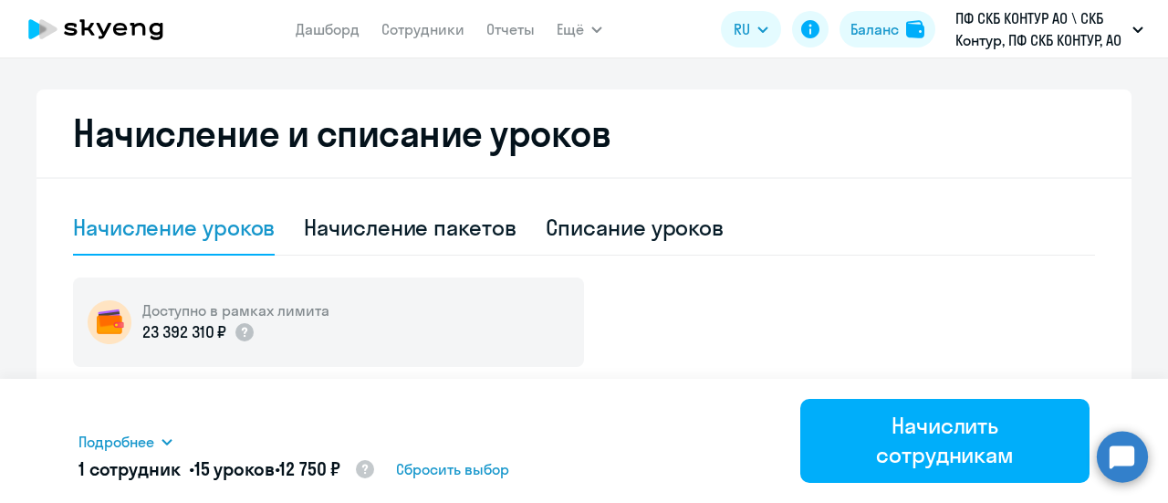
scroll to position [445, 0]
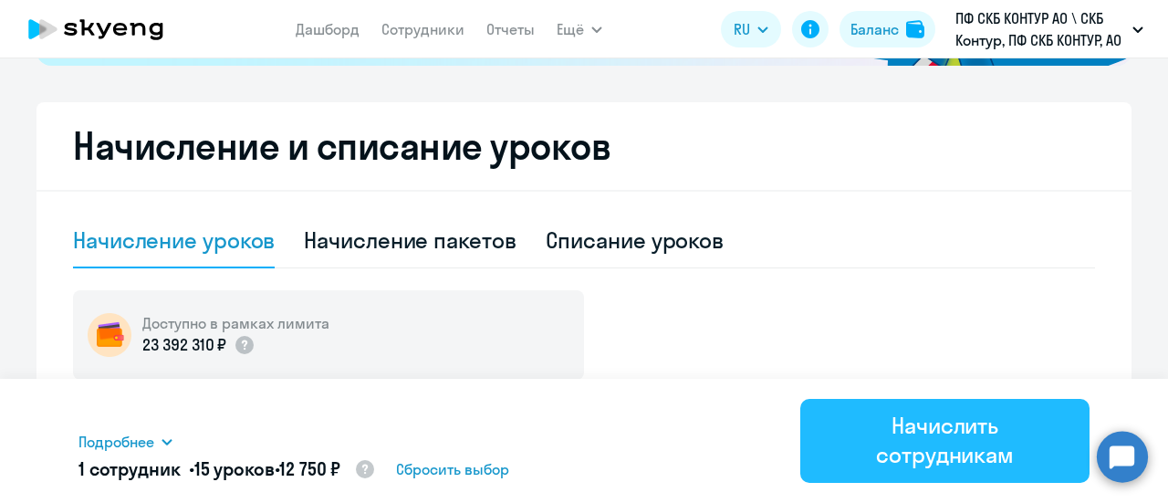
type input "15"
click at [896, 426] on div "Начислить сотрудникам" at bounding box center [945, 440] width 238 height 58
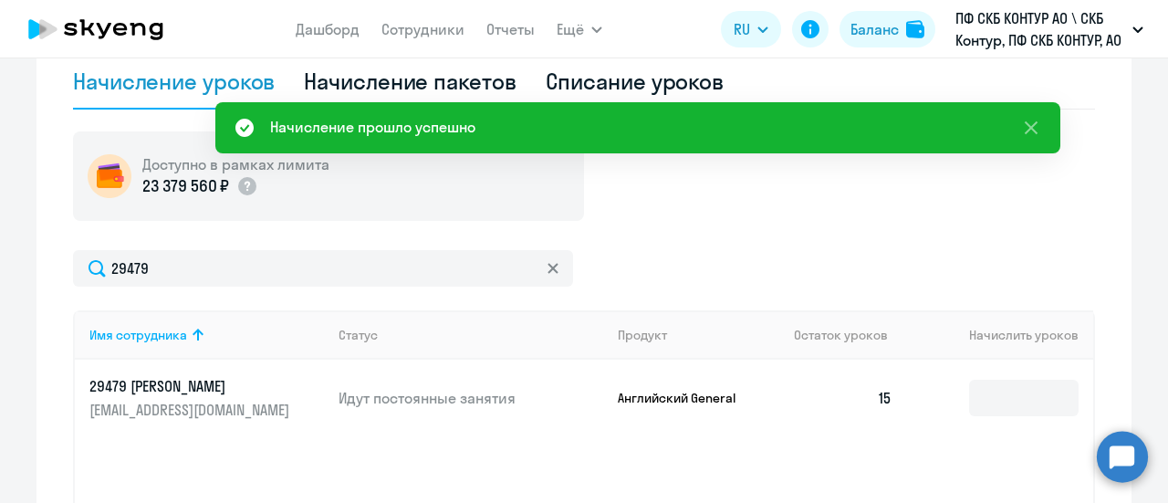
scroll to position [628, 0]
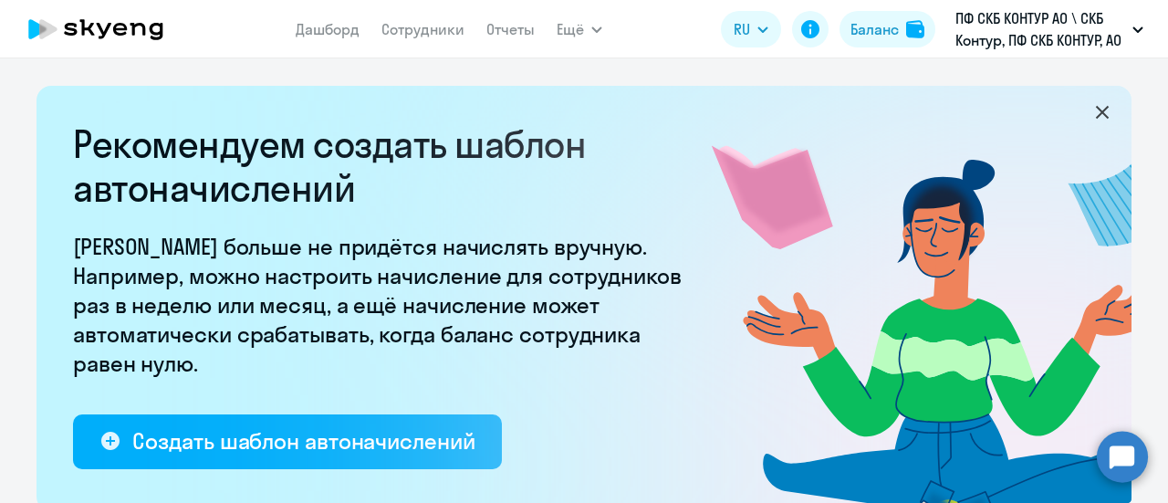
select select "10"
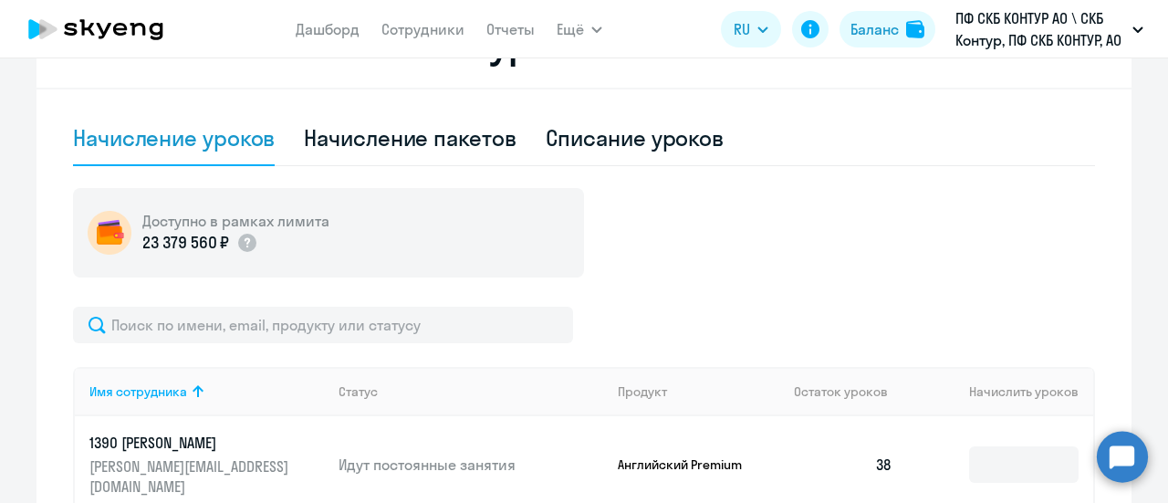
scroll to position [730, 0]
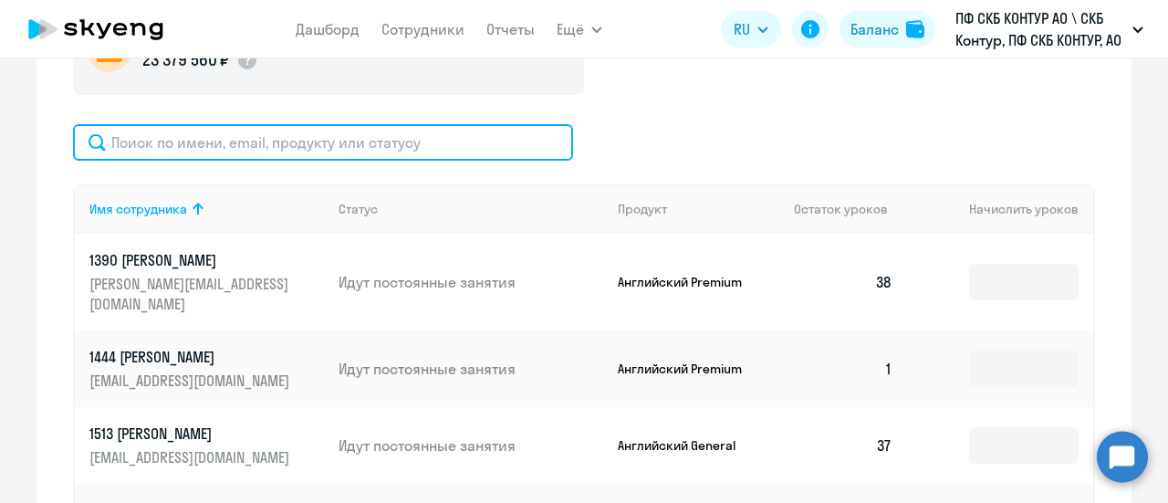
click at [166, 135] on input "text" at bounding box center [323, 142] width 500 height 36
paste input "22861"
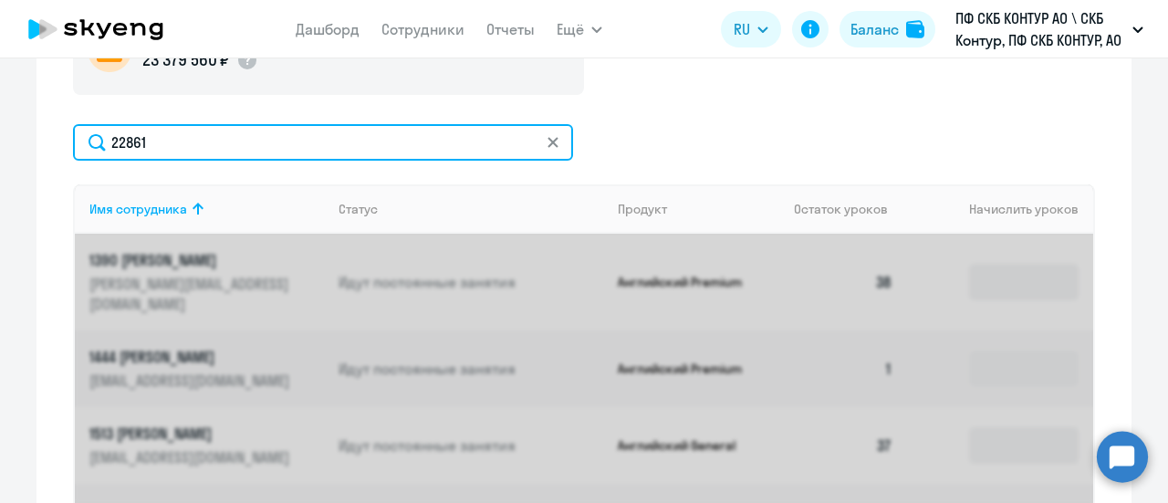
type input "22861"
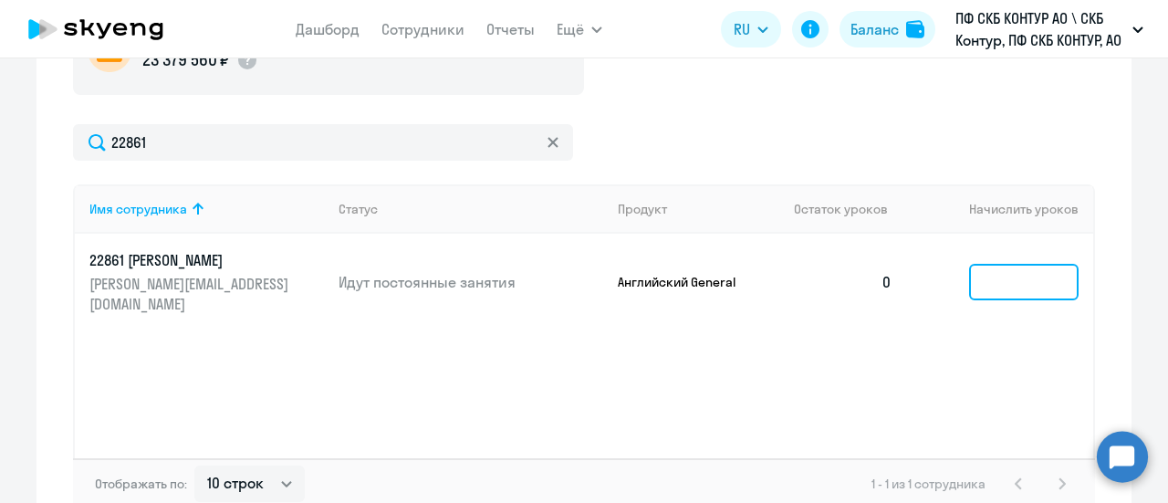
click at [990, 267] on input at bounding box center [1023, 282] width 109 height 36
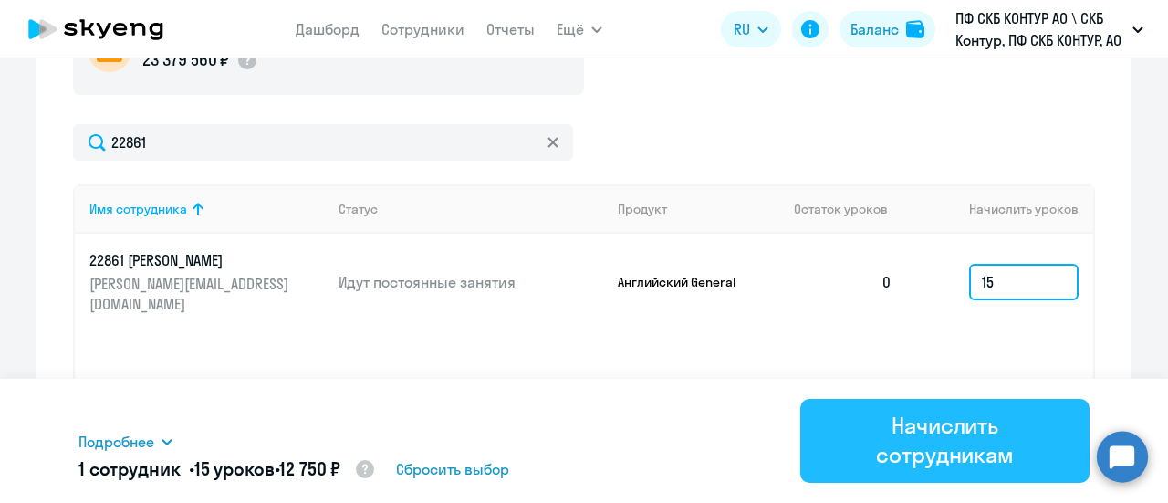
type input "15"
click at [933, 445] on div "Начислить сотрудникам" at bounding box center [945, 440] width 238 height 58
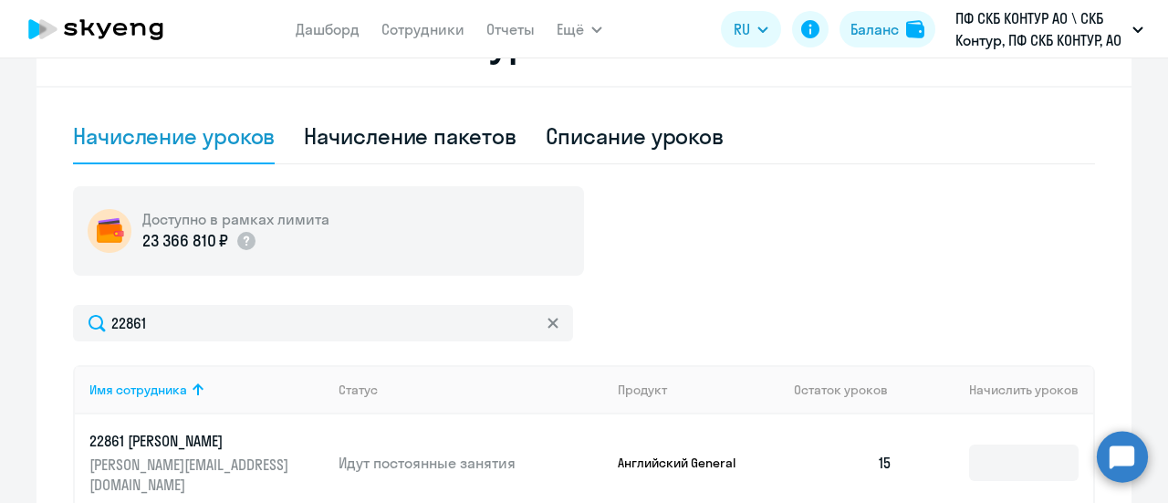
scroll to position [547, 0]
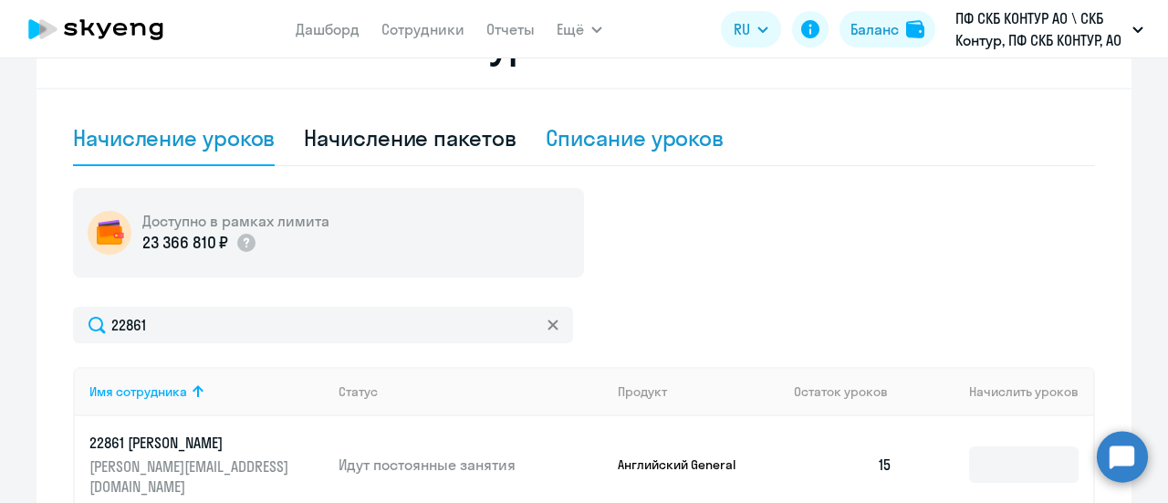
click at [643, 141] on div "Списание уроков" at bounding box center [635, 137] width 179 height 29
select select "10"
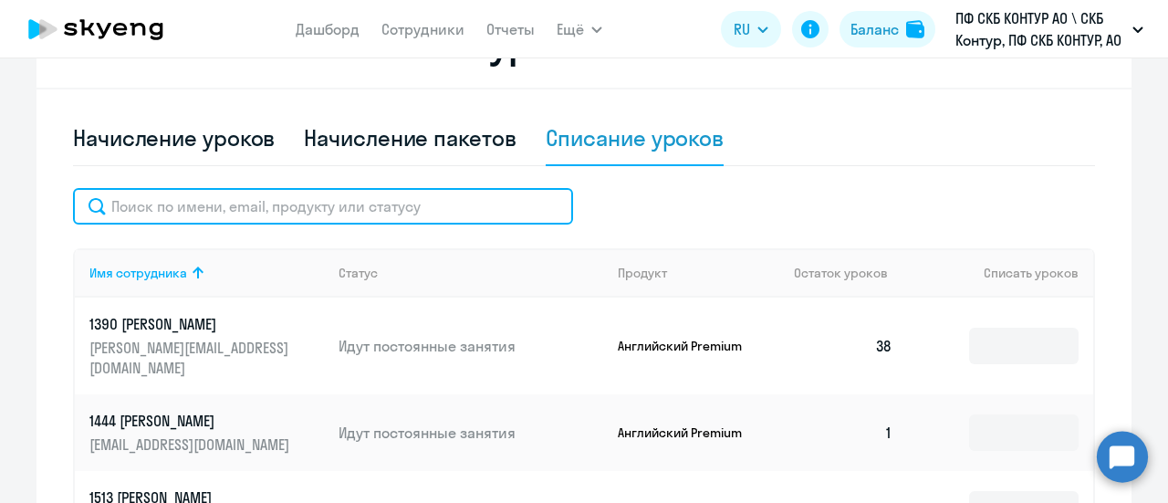
click at [239, 211] on input "text" at bounding box center [323, 206] width 500 height 36
paste input "22004"
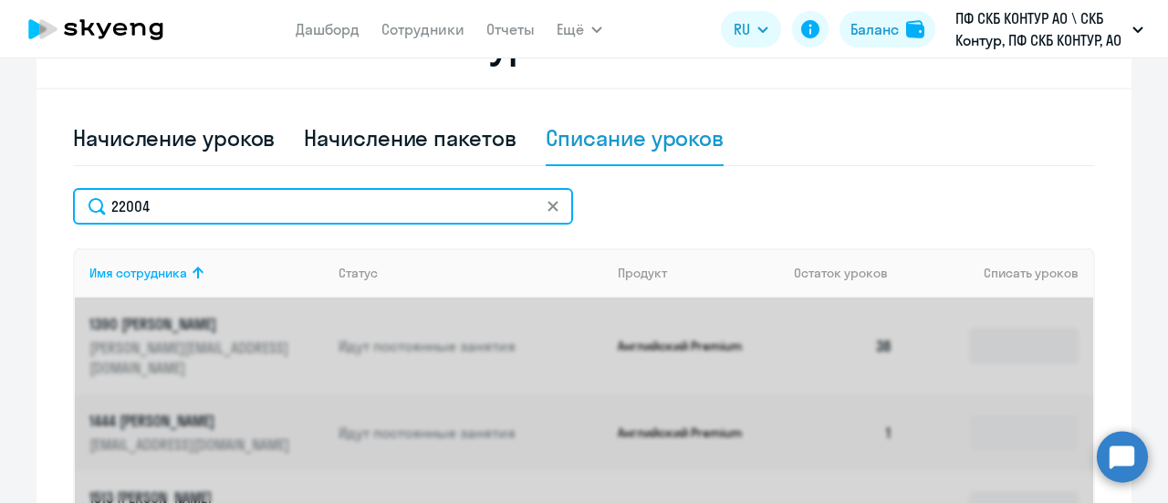
type input "22004"
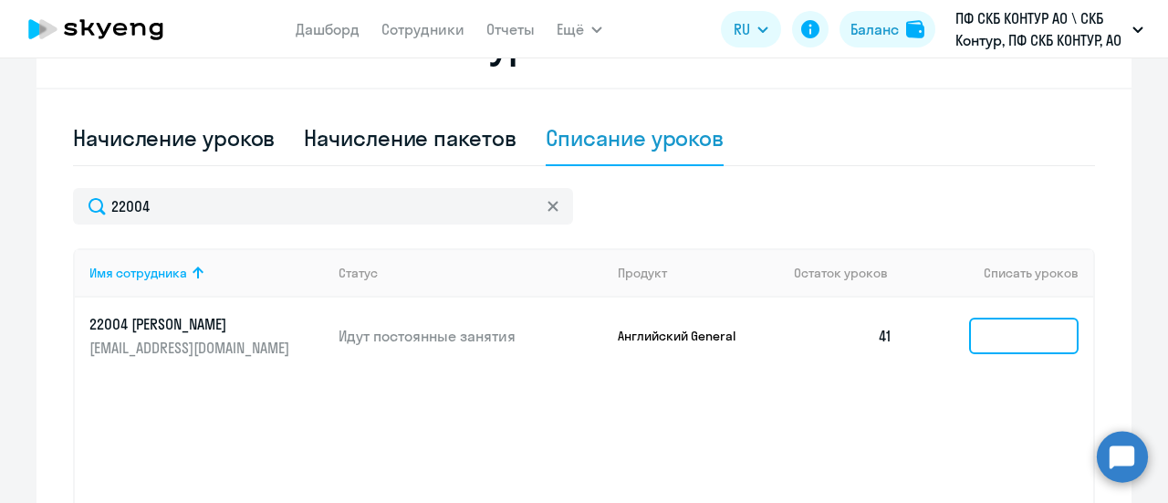
click at [1016, 318] on input at bounding box center [1023, 336] width 109 height 36
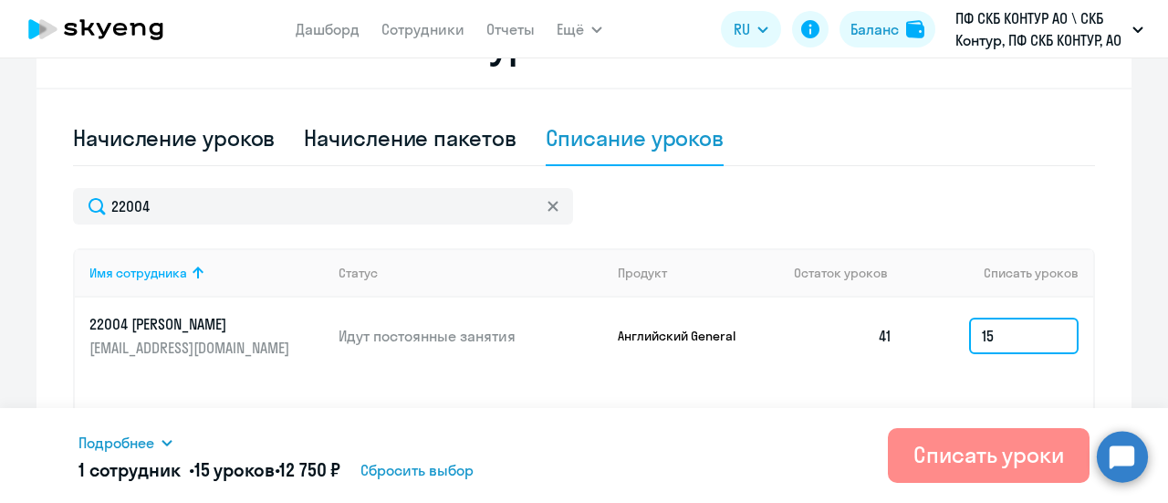
type input "15"
click at [974, 462] on div "Списать уроки" at bounding box center [988, 454] width 151 height 29
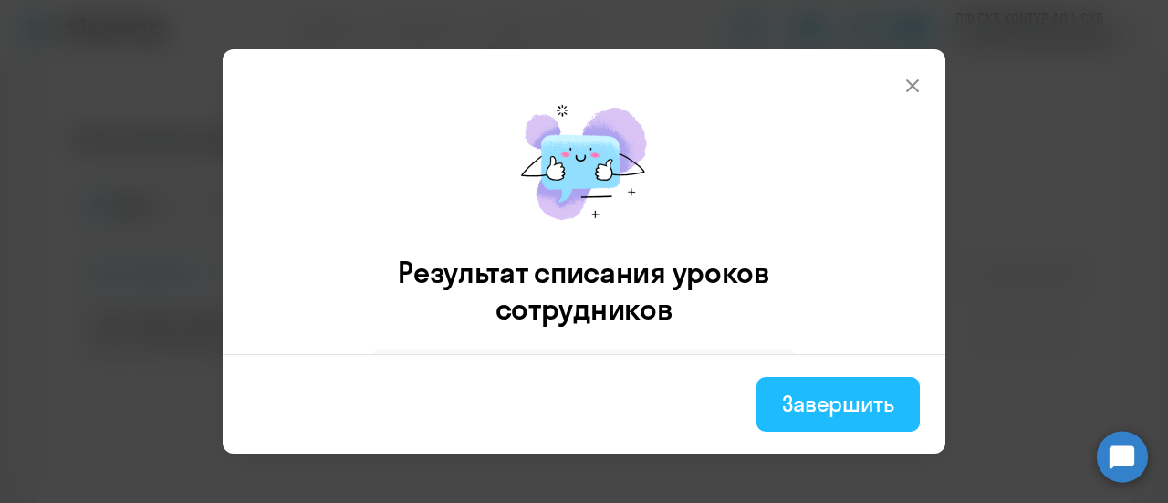
click at [833, 412] on div "Завершить" at bounding box center [838, 403] width 112 height 29
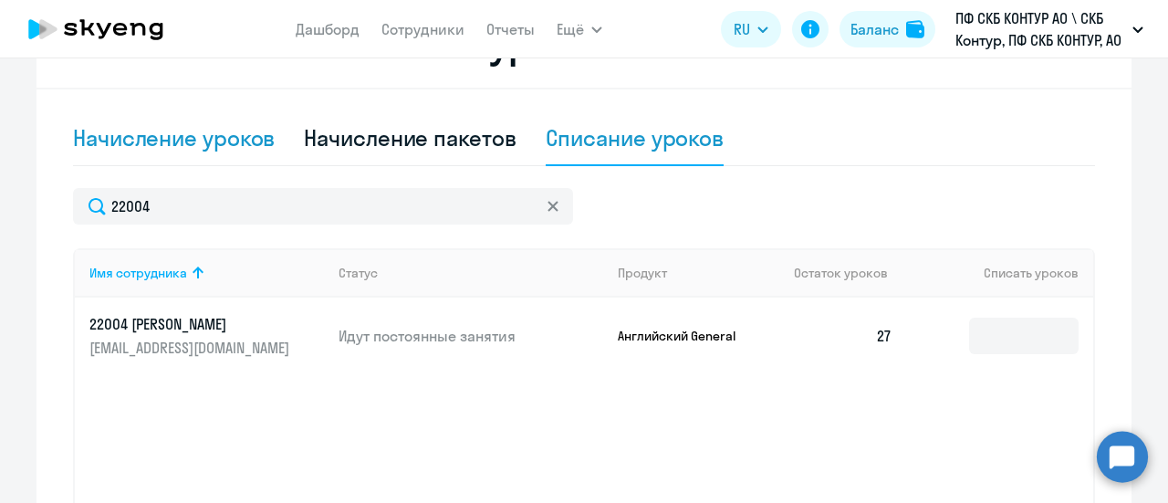
click at [226, 132] on div "Начисление уроков" at bounding box center [174, 137] width 202 height 29
select select "10"
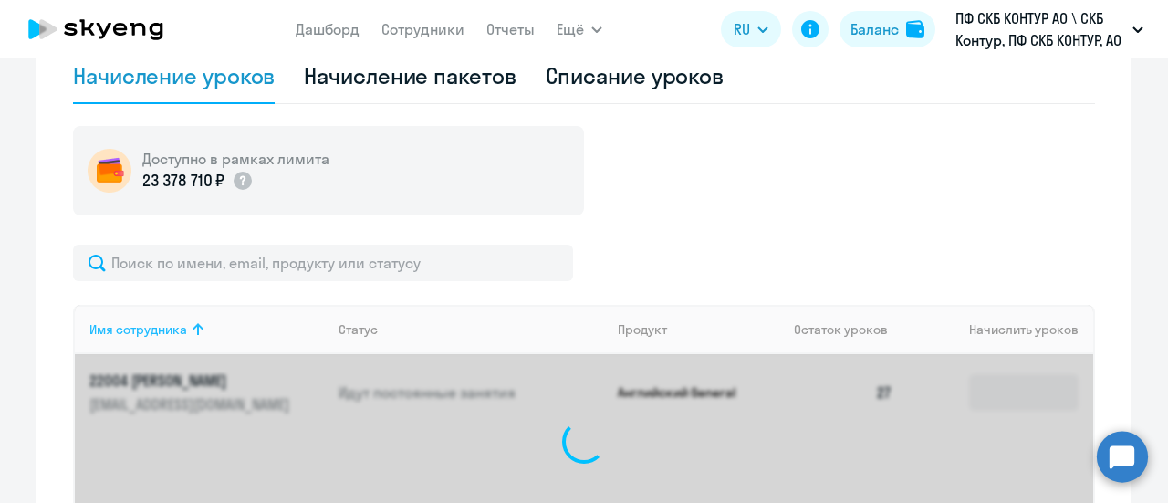
scroll to position [639, 0]
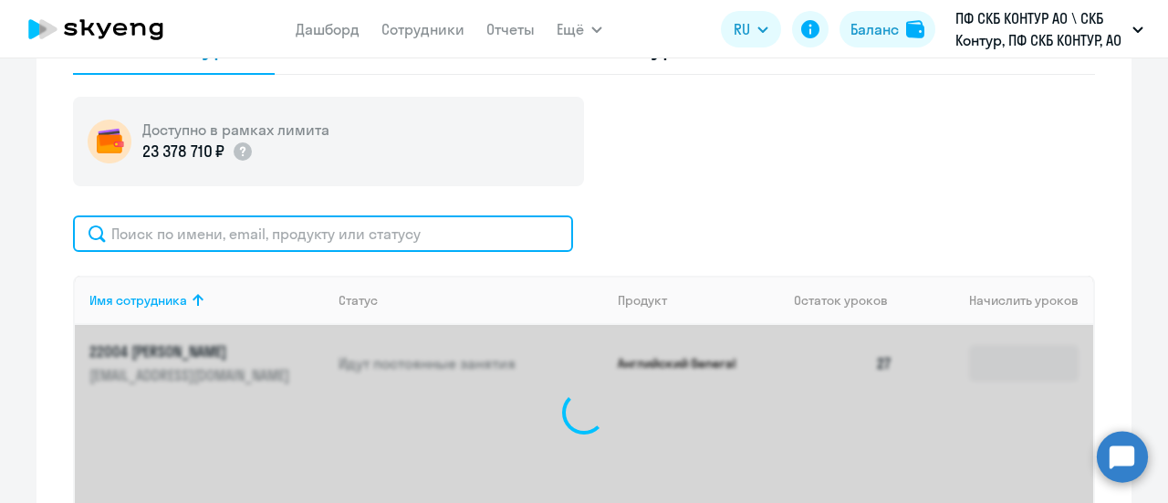
click at [156, 234] on input "text" at bounding box center [323, 233] width 500 height 36
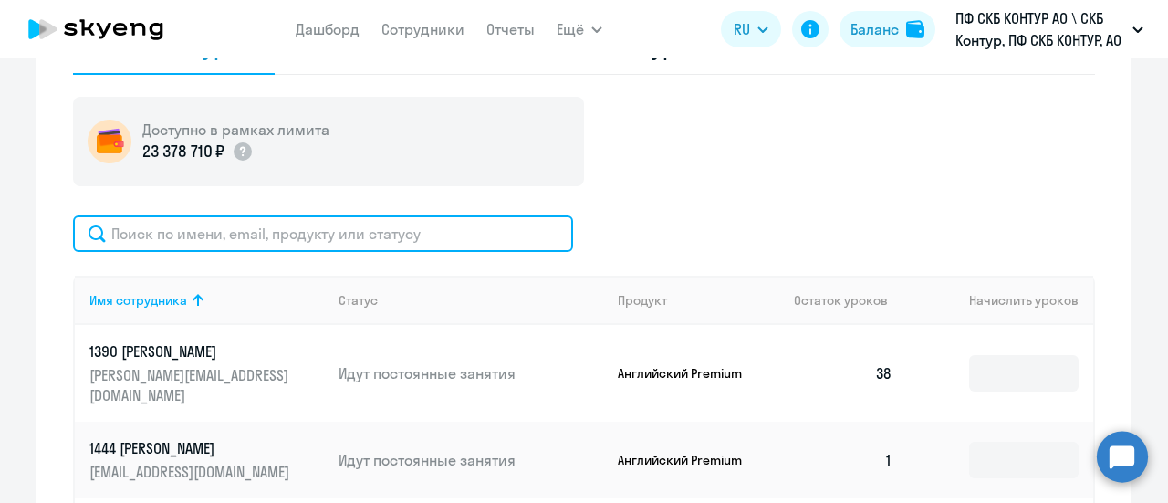
paste input "22861"
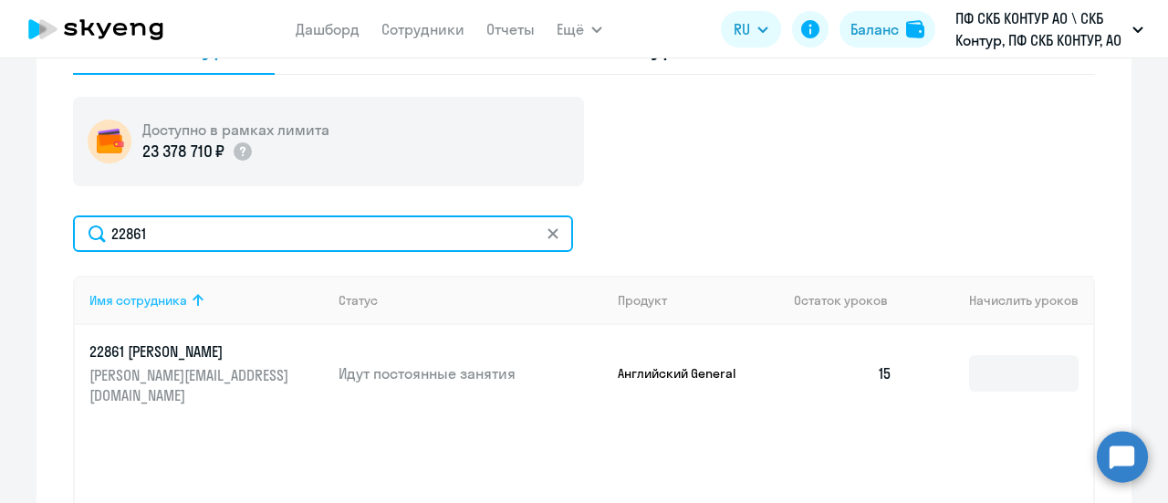
type input "22861"
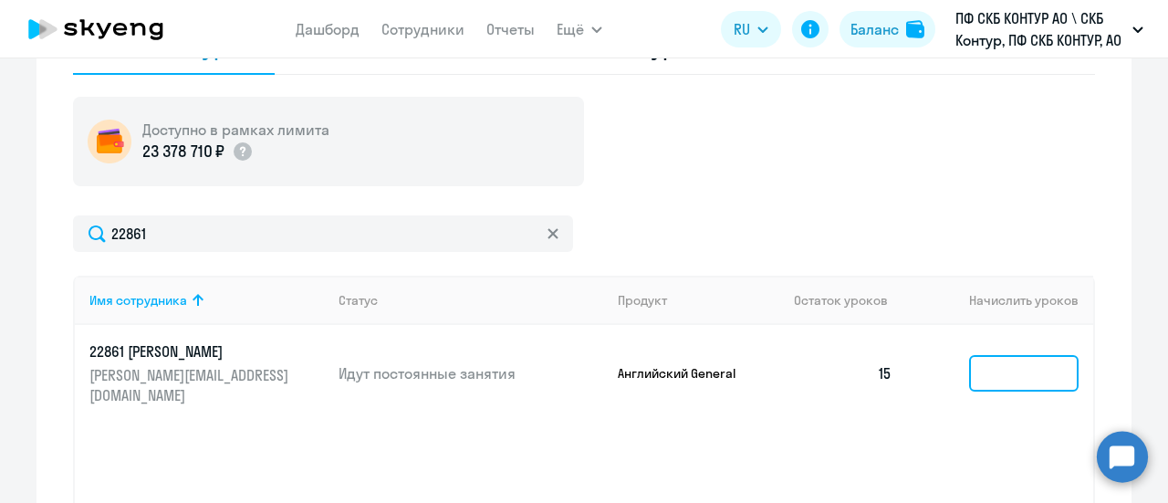
click at [995, 360] on input at bounding box center [1023, 373] width 109 height 36
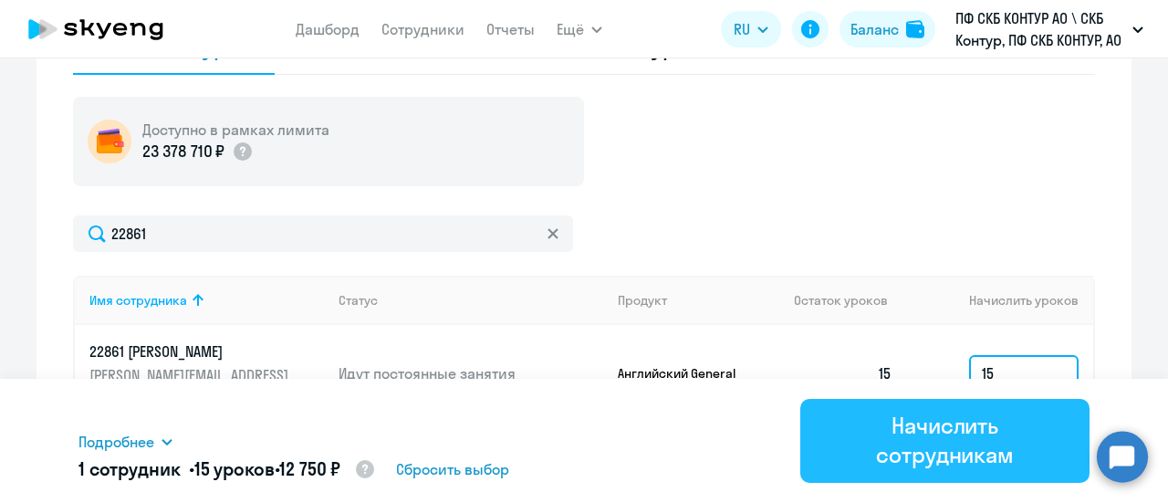
type input "15"
click at [915, 437] on div "Начислить сотрудникам" at bounding box center [945, 440] width 238 height 58
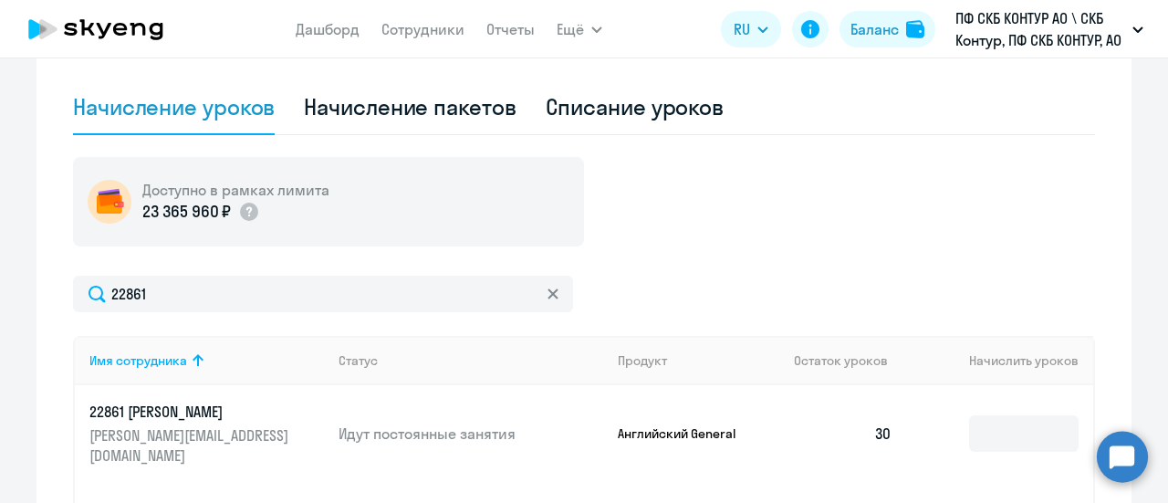
scroll to position [730, 0]
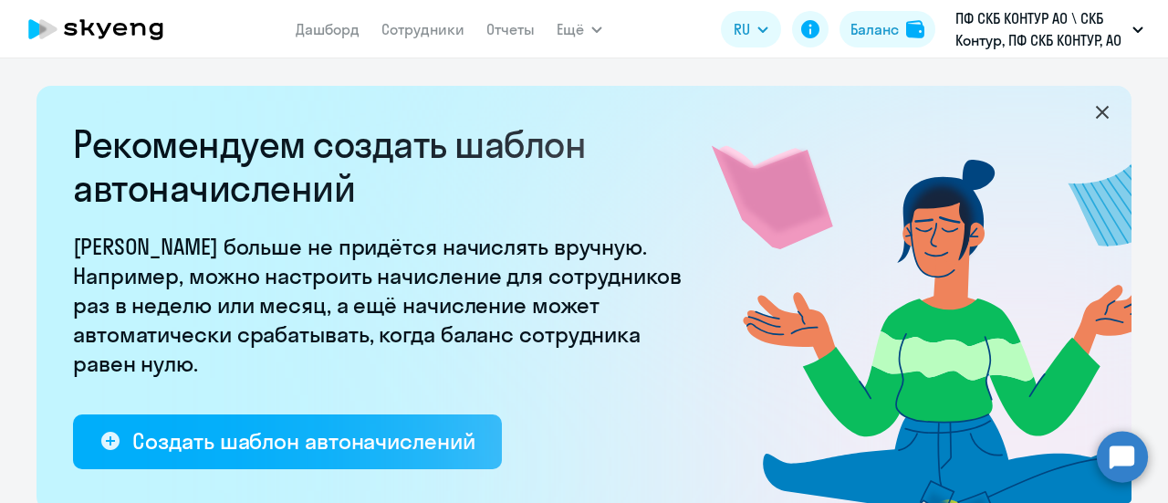
select select "10"
